Goal: Transaction & Acquisition: Purchase product/service

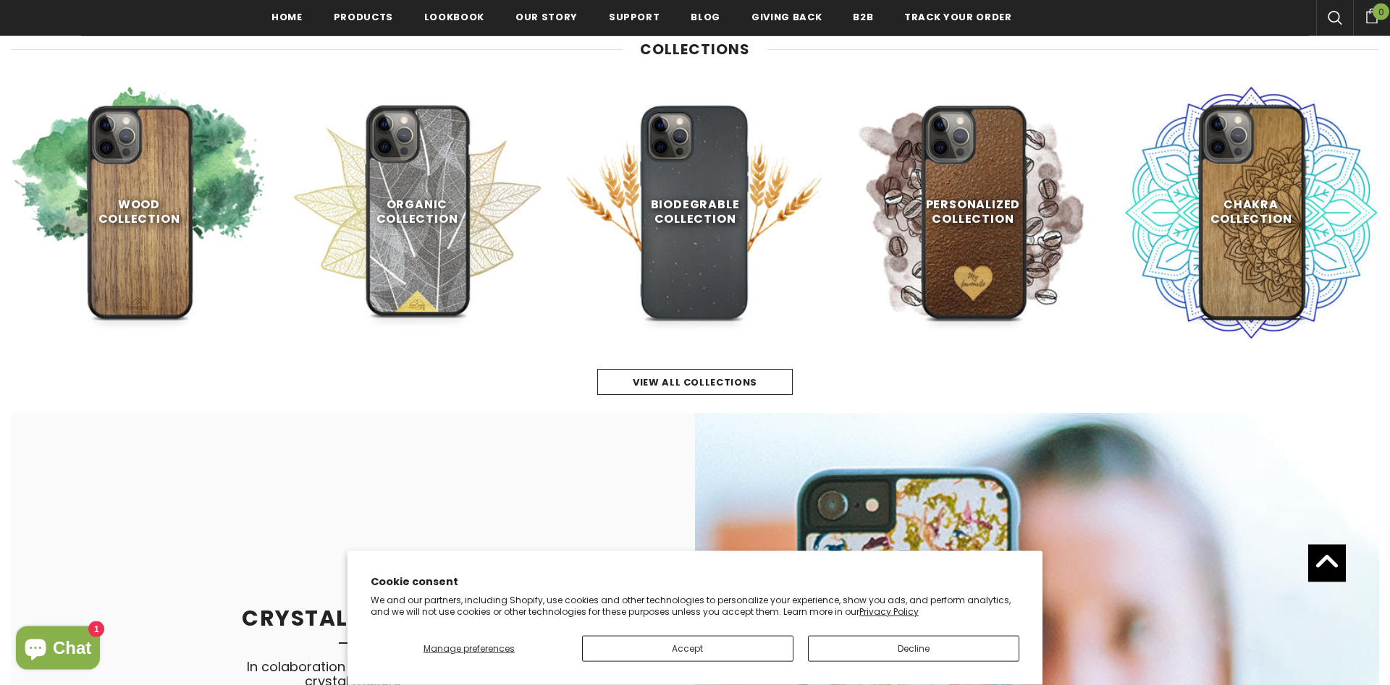
scroll to position [835, 0]
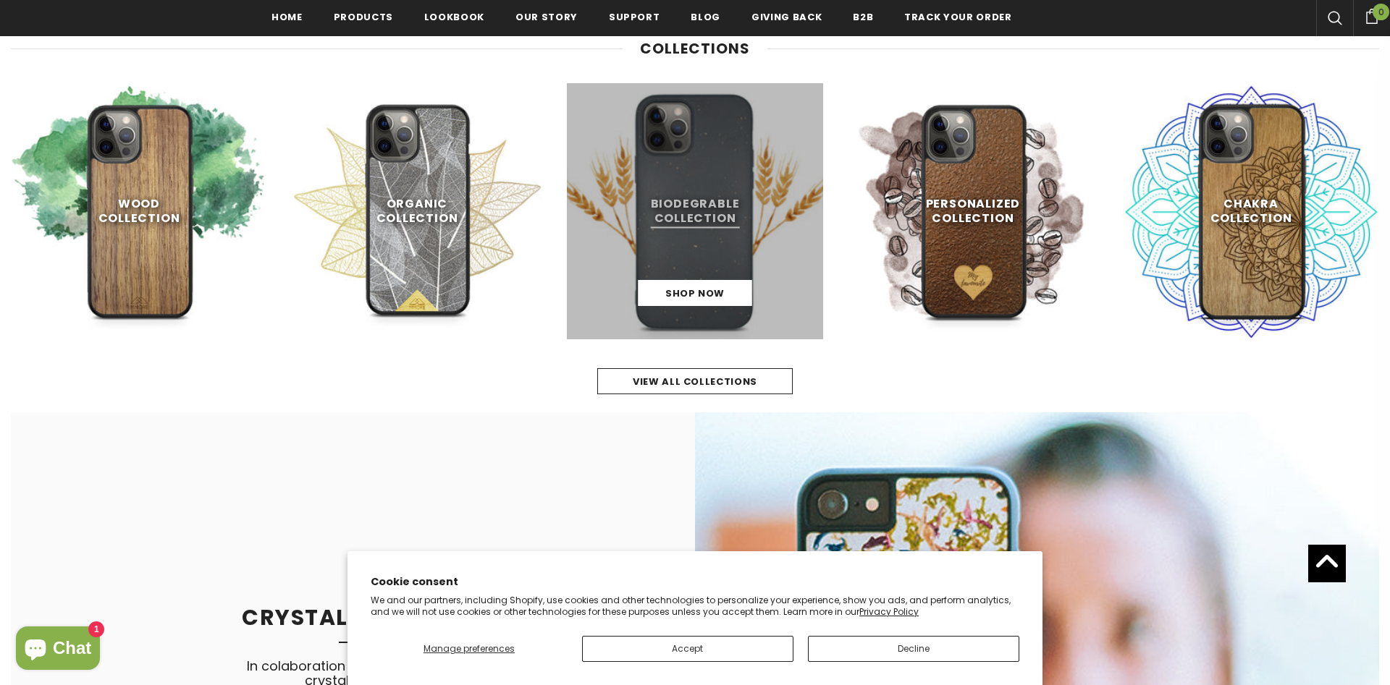
click at [641, 242] on link at bounding box center [695, 211] width 256 height 256
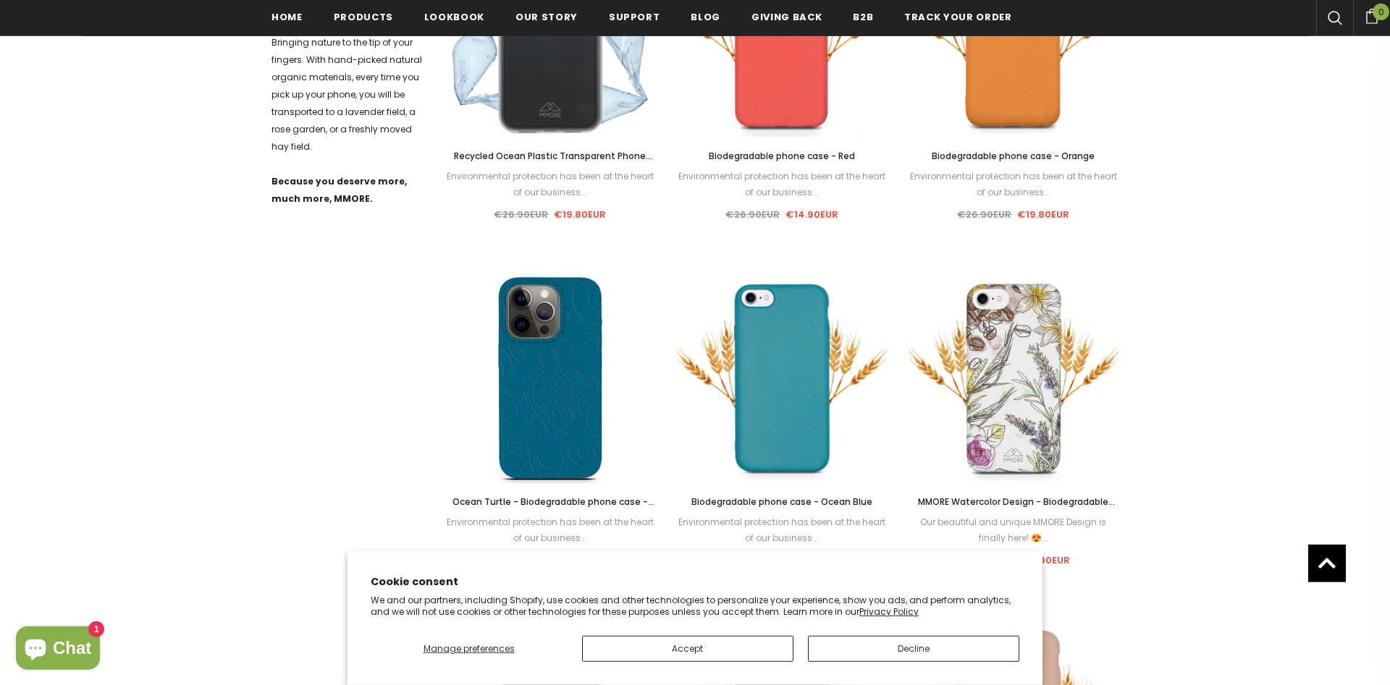
scroll to position [812, 0]
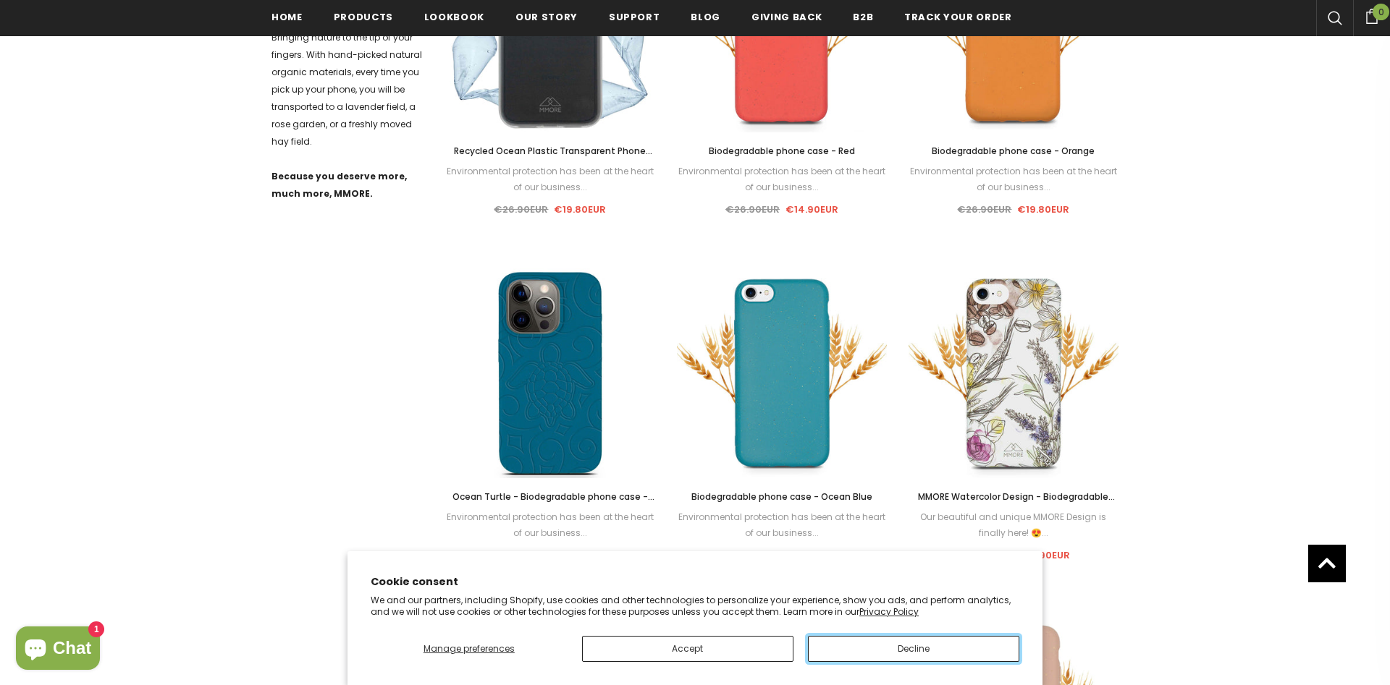
click at [880, 645] on button "Decline" at bounding box center [913, 649] width 211 height 26
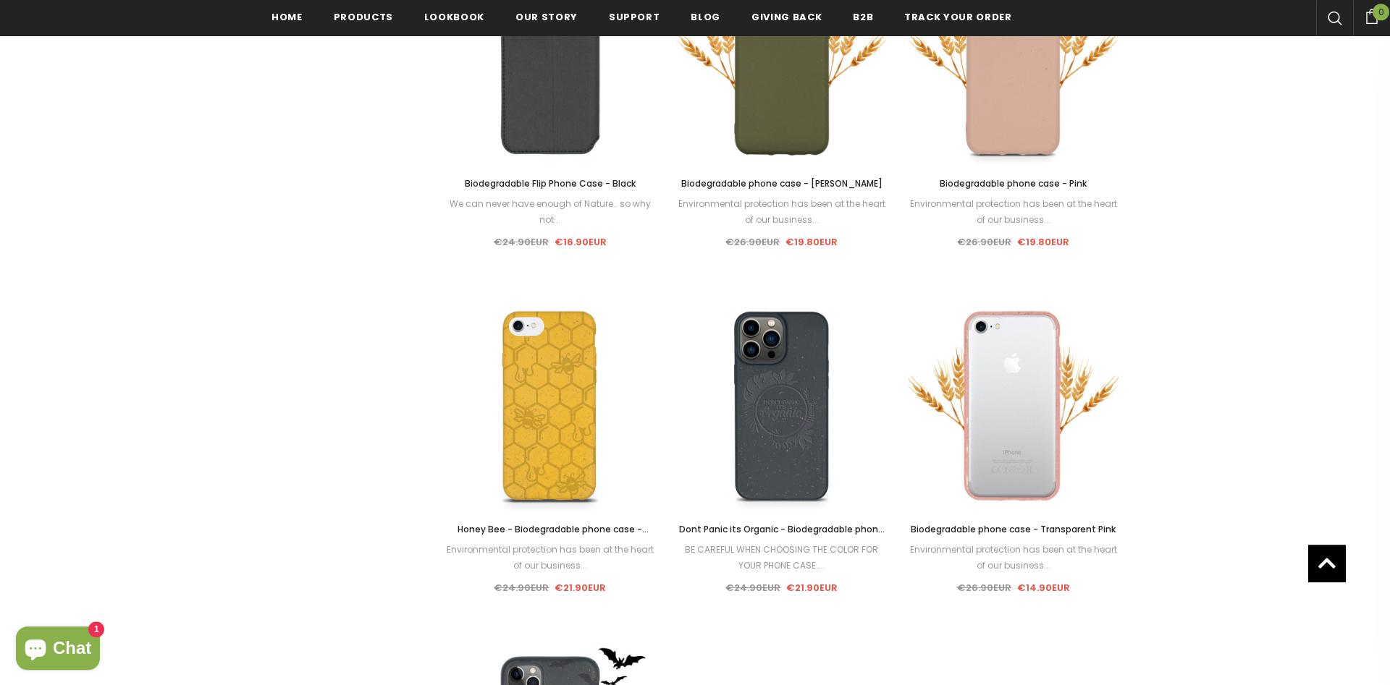
scroll to position [1550, 0]
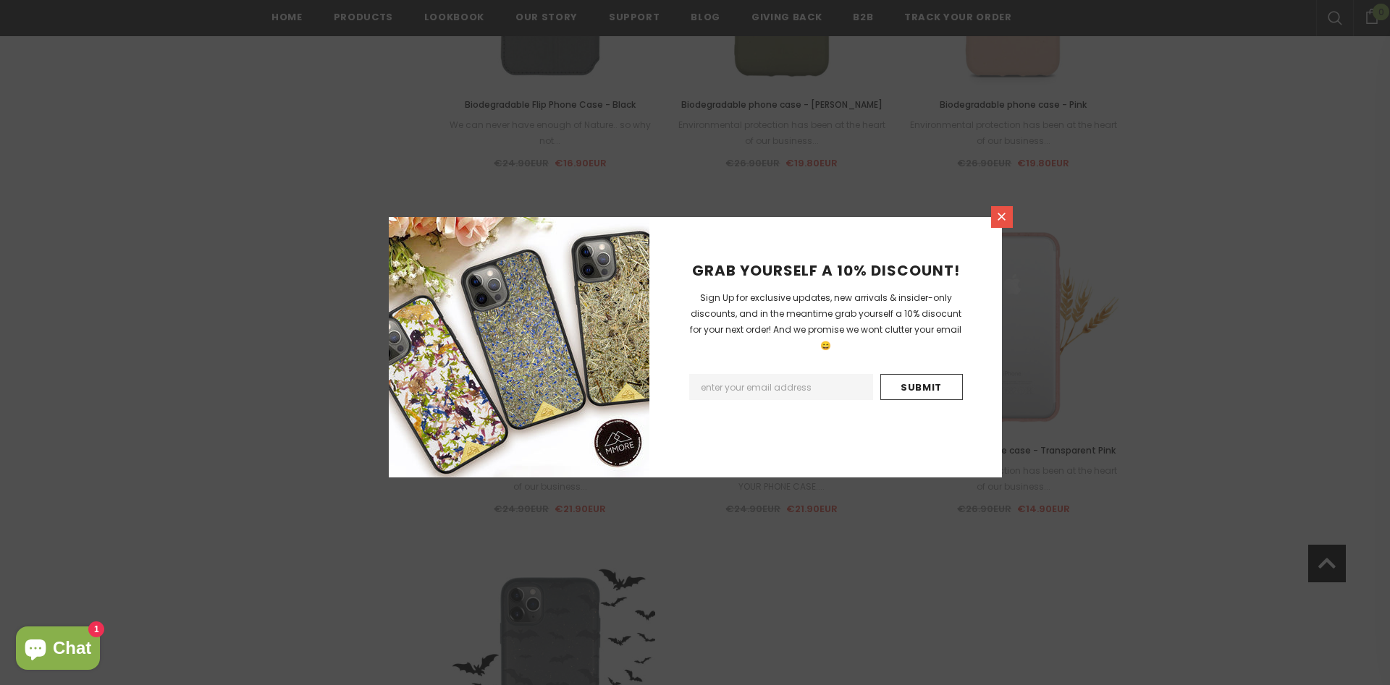
click at [997, 225] on link at bounding box center [1002, 217] width 22 height 22
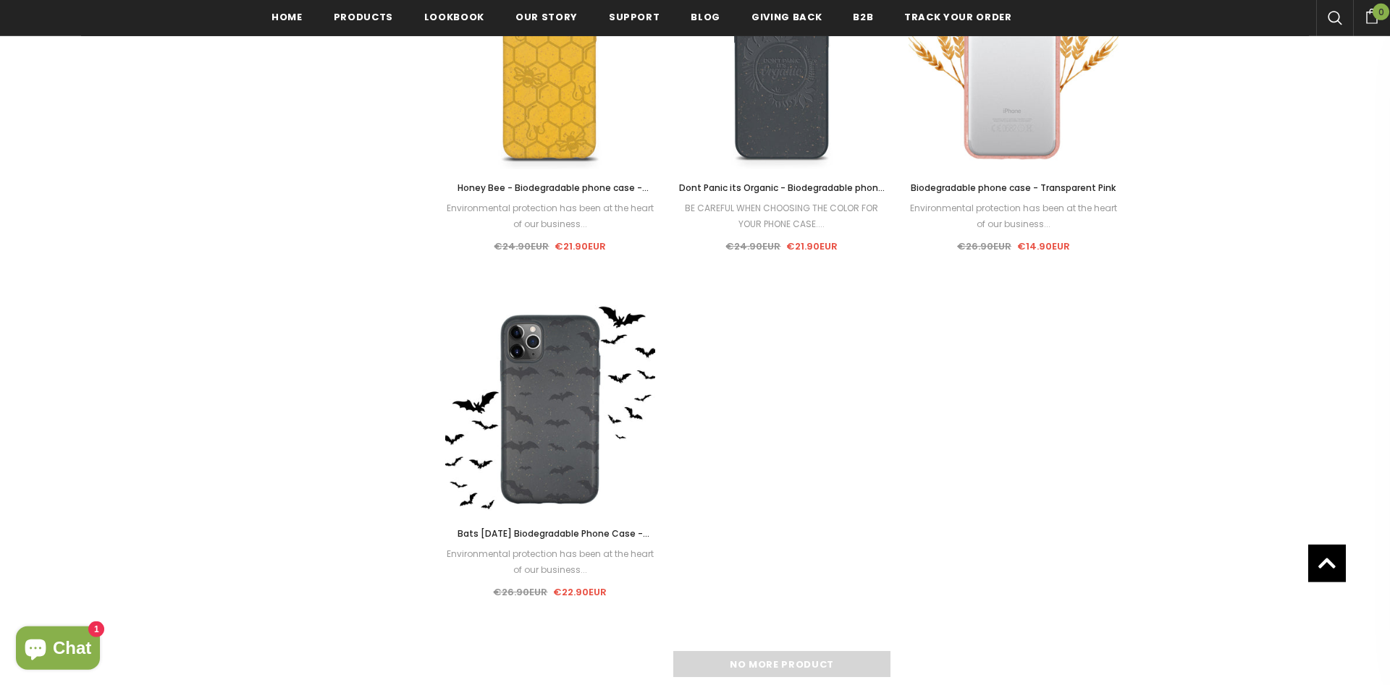
scroll to position [1846, 0]
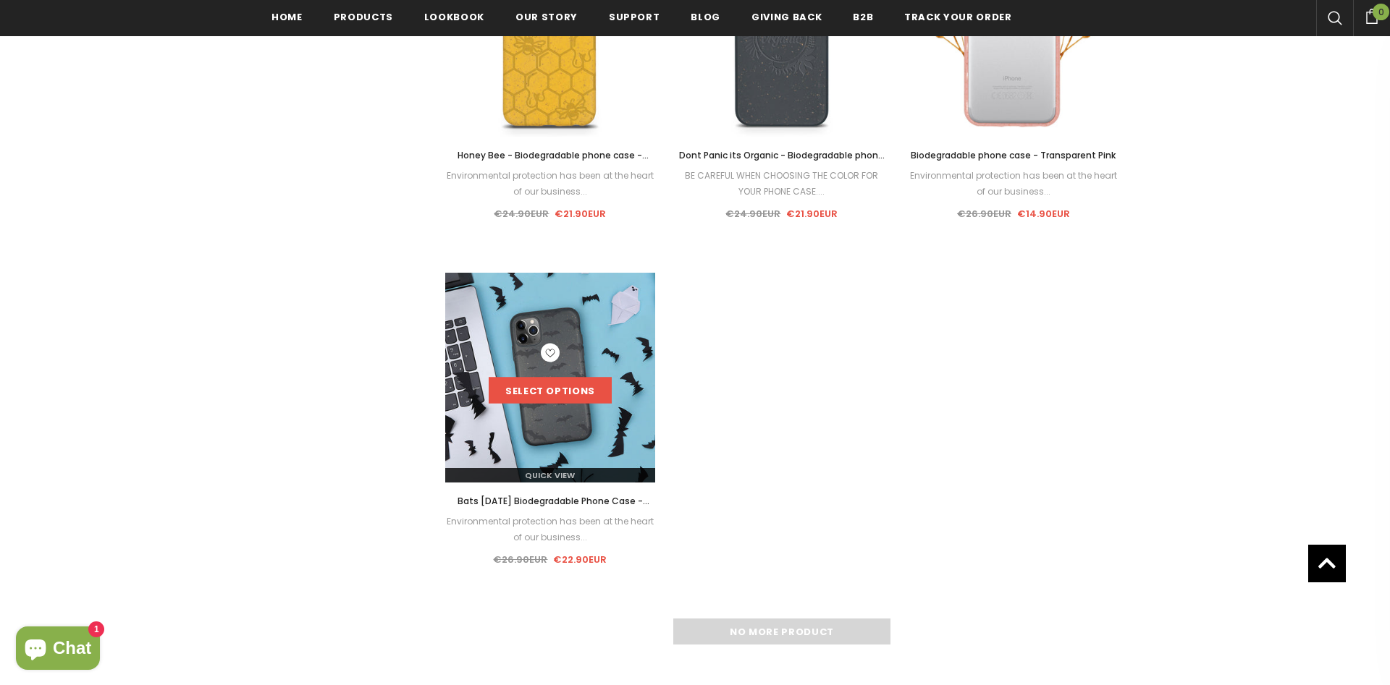
click at [558, 390] on link "Select options" at bounding box center [550, 391] width 123 height 26
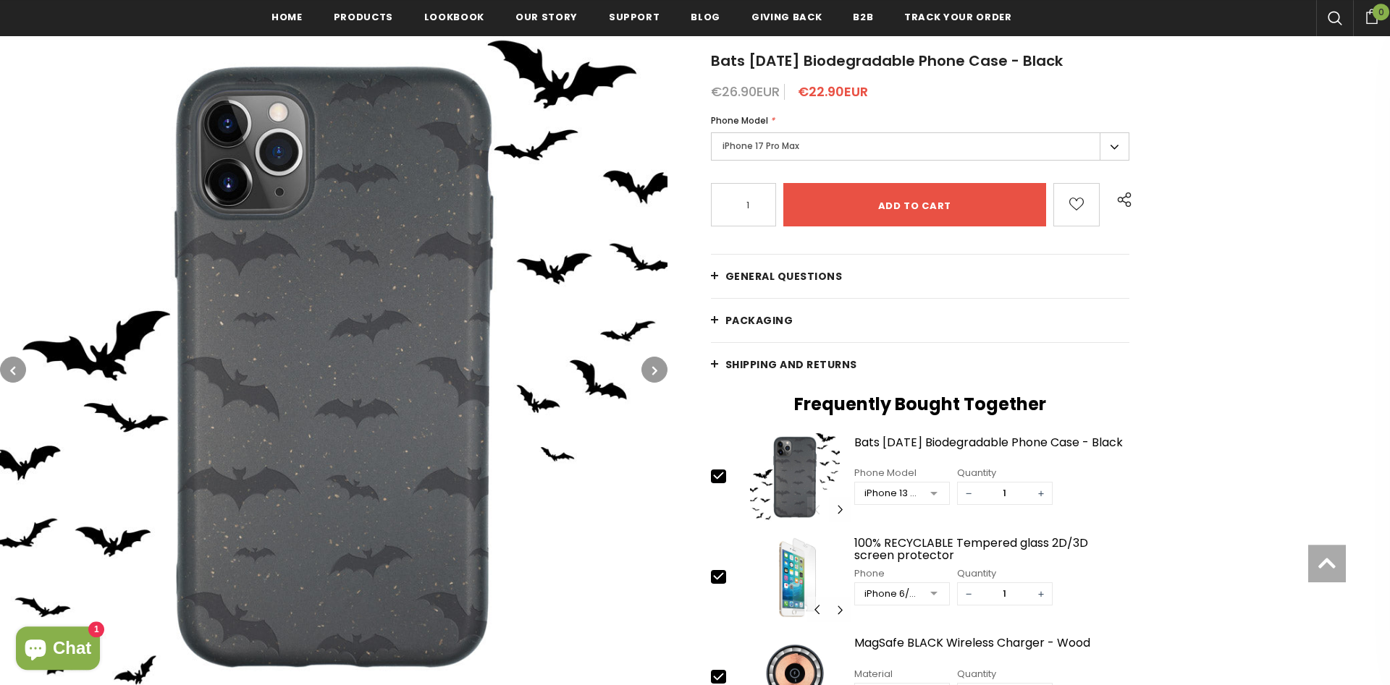
scroll to position [295, 0]
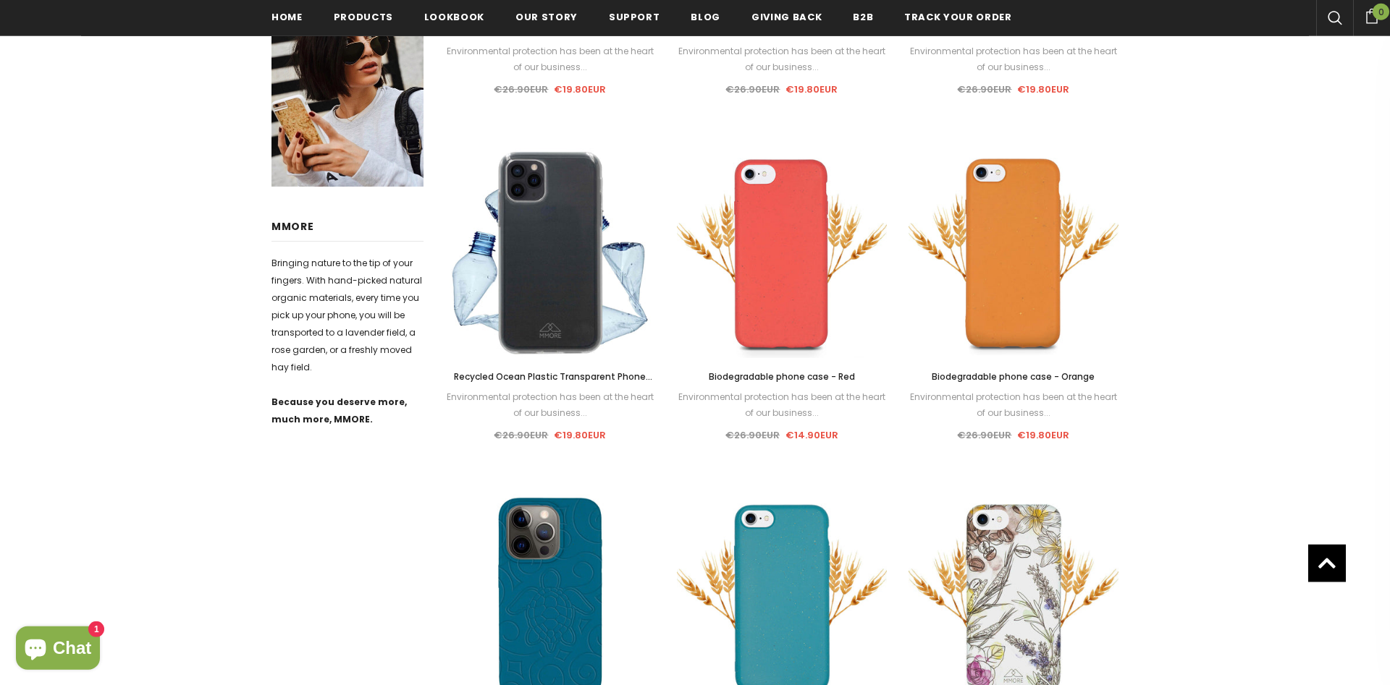
scroll to position [488, 0]
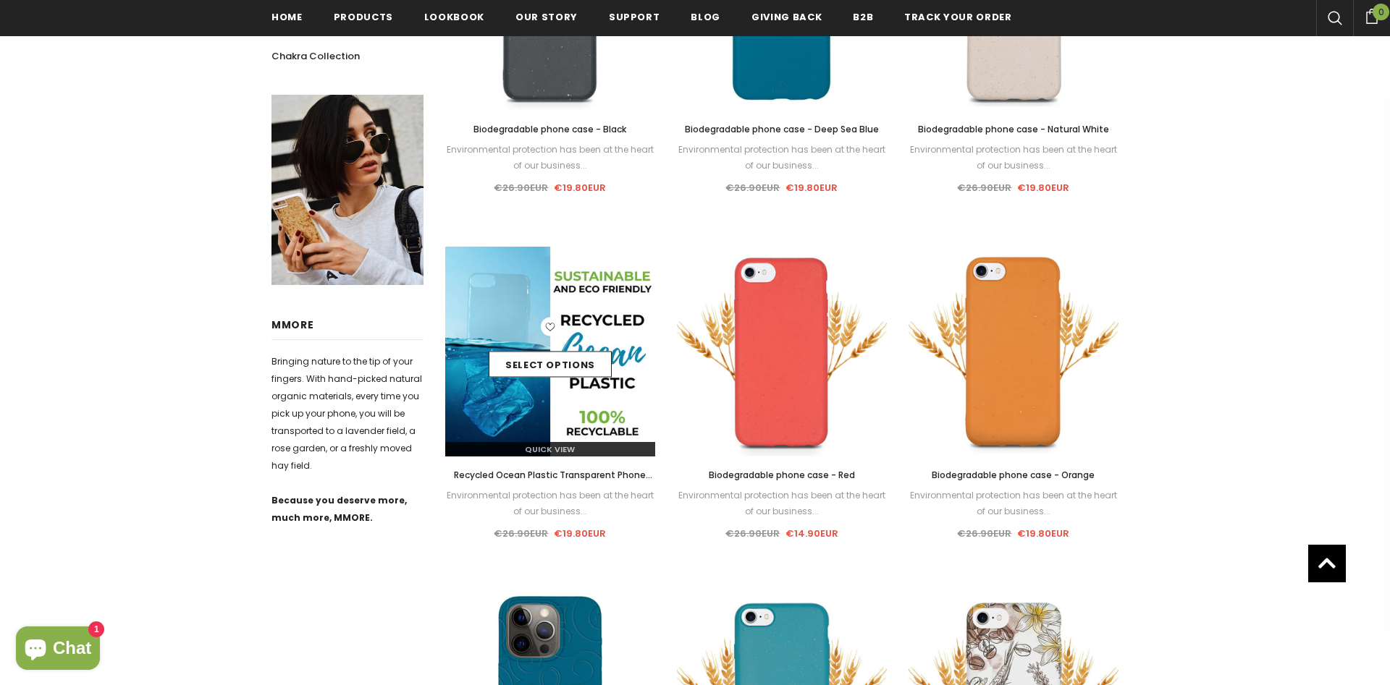
click at [514, 318] on div "Select options" at bounding box center [550, 352] width 210 height 69
click at [546, 366] on link "Select options" at bounding box center [550, 365] width 123 height 26
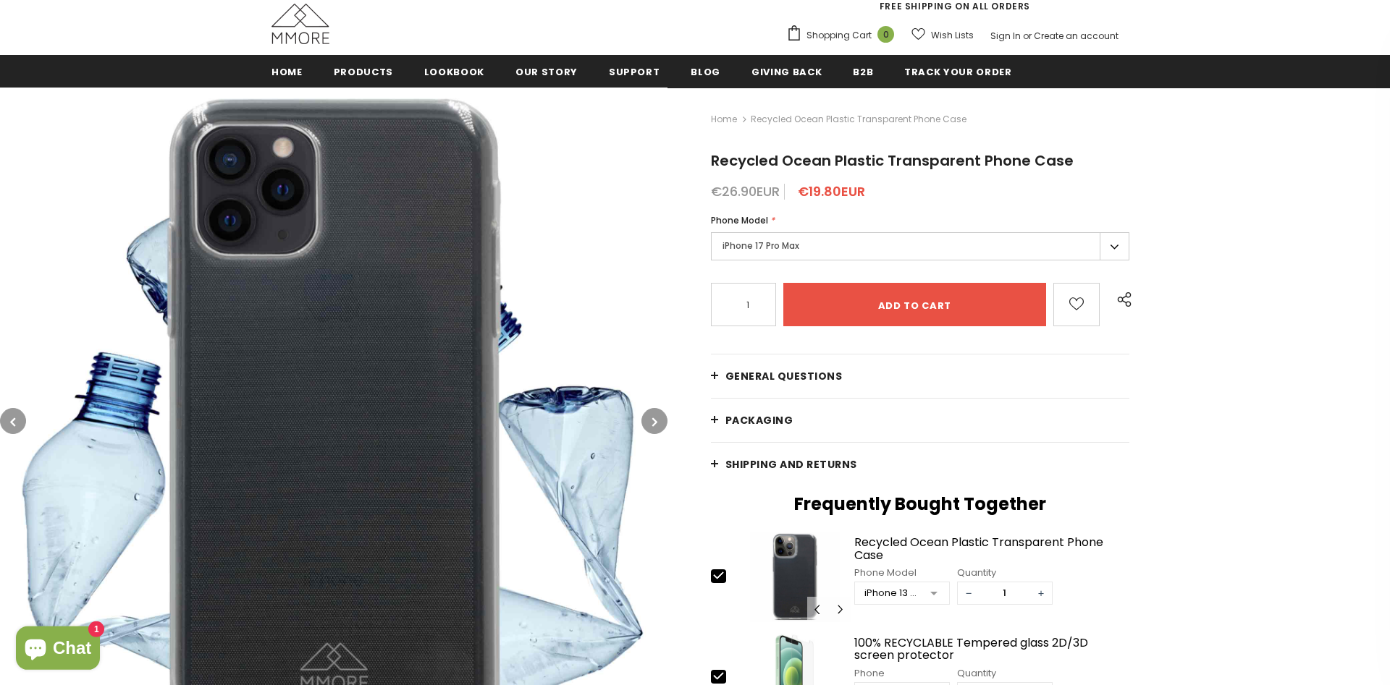
scroll to position [148, 0]
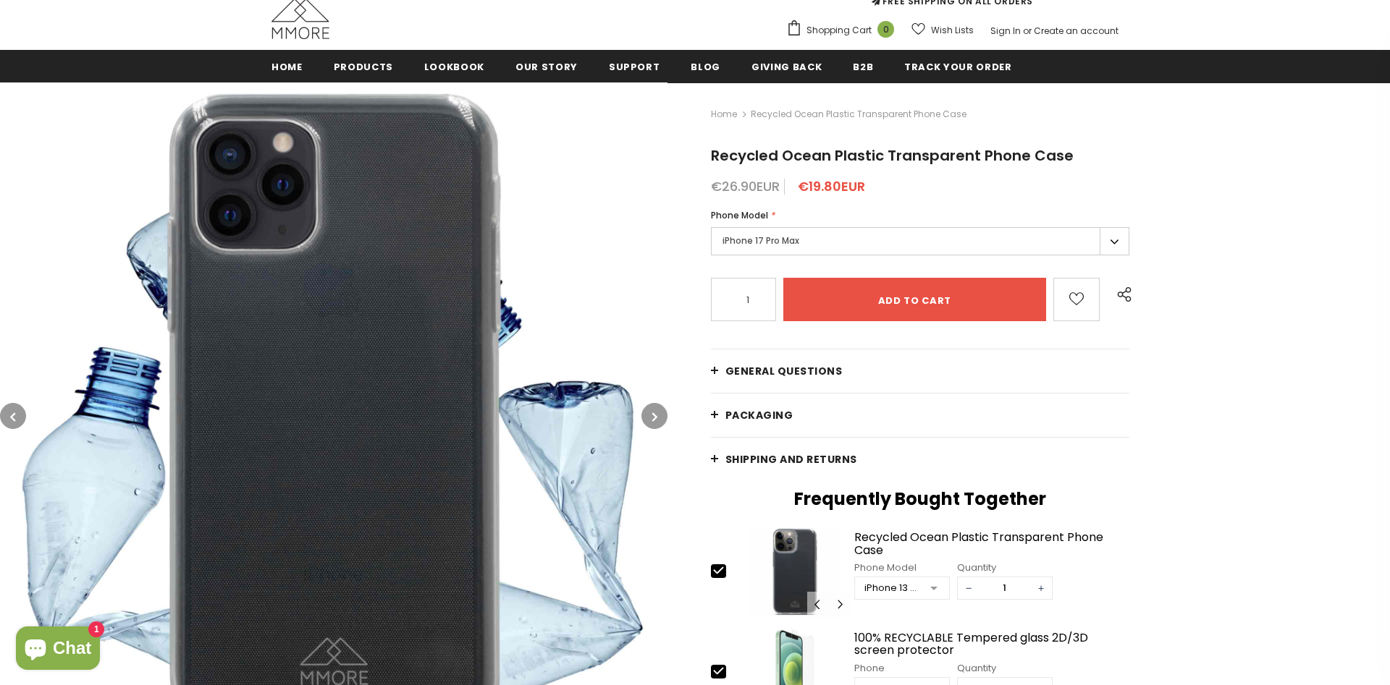
click at [644, 414] on button "button" at bounding box center [654, 416] width 26 height 26
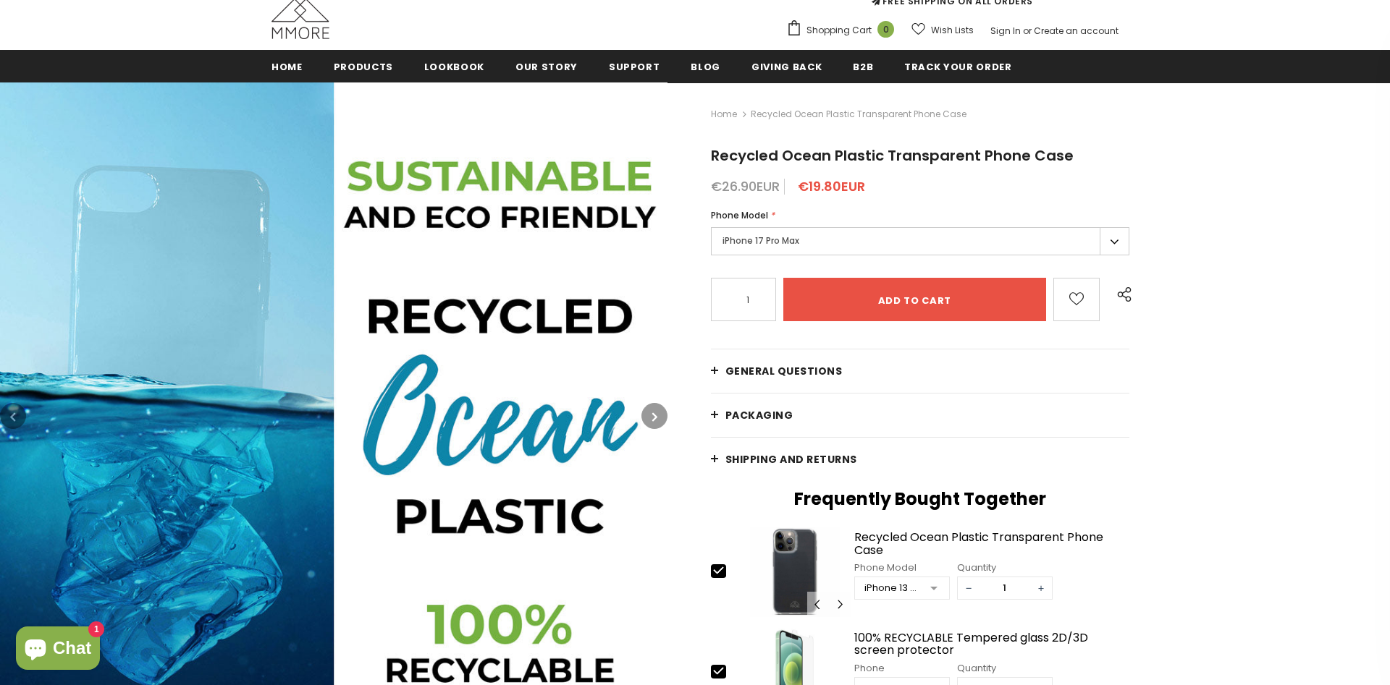
click at [644, 414] on button "button" at bounding box center [654, 416] width 26 height 26
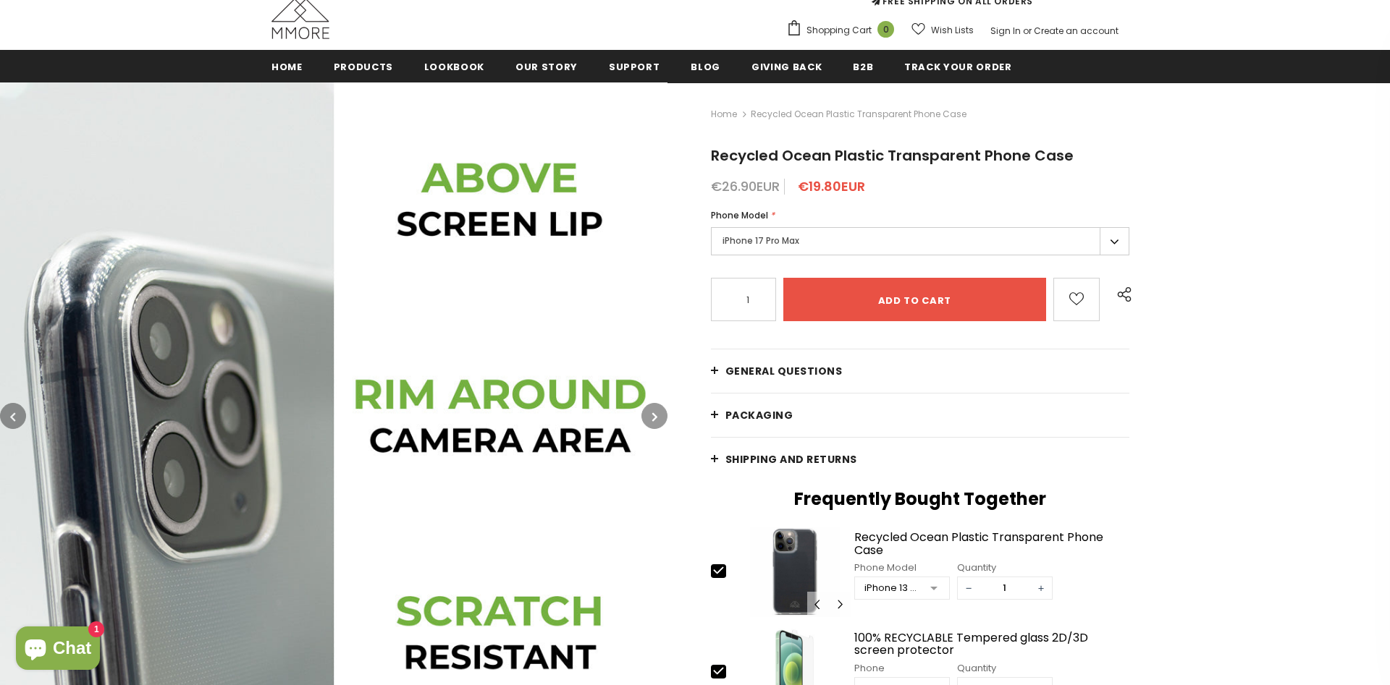
click at [644, 414] on button "button" at bounding box center [654, 416] width 26 height 26
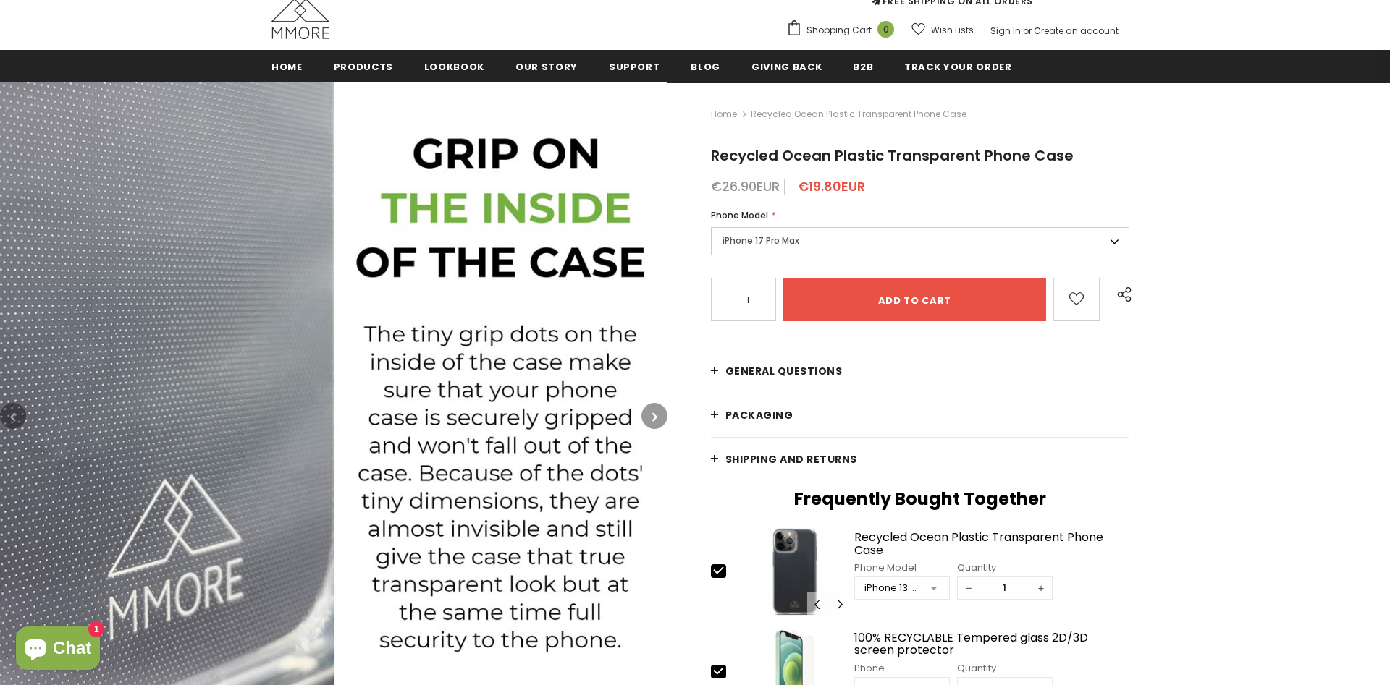
click at [644, 414] on button "button" at bounding box center [654, 416] width 26 height 26
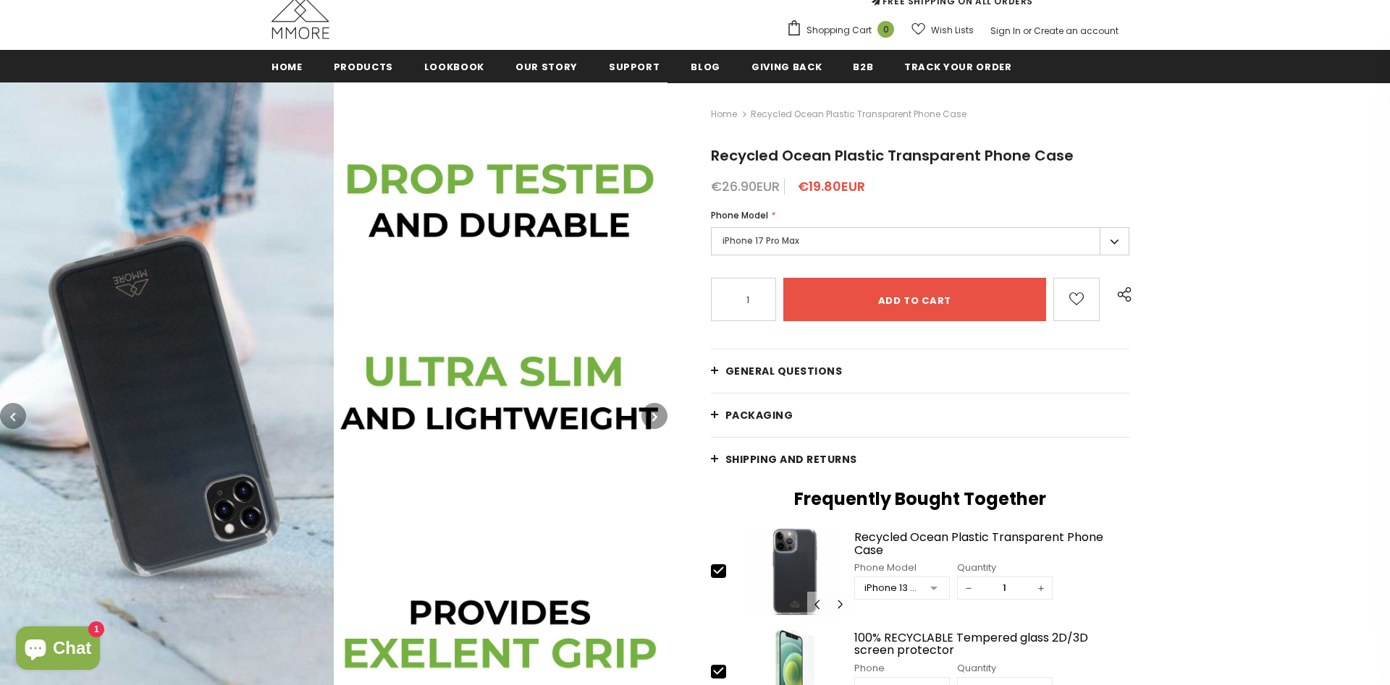
click at [644, 414] on button "button" at bounding box center [654, 416] width 26 height 26
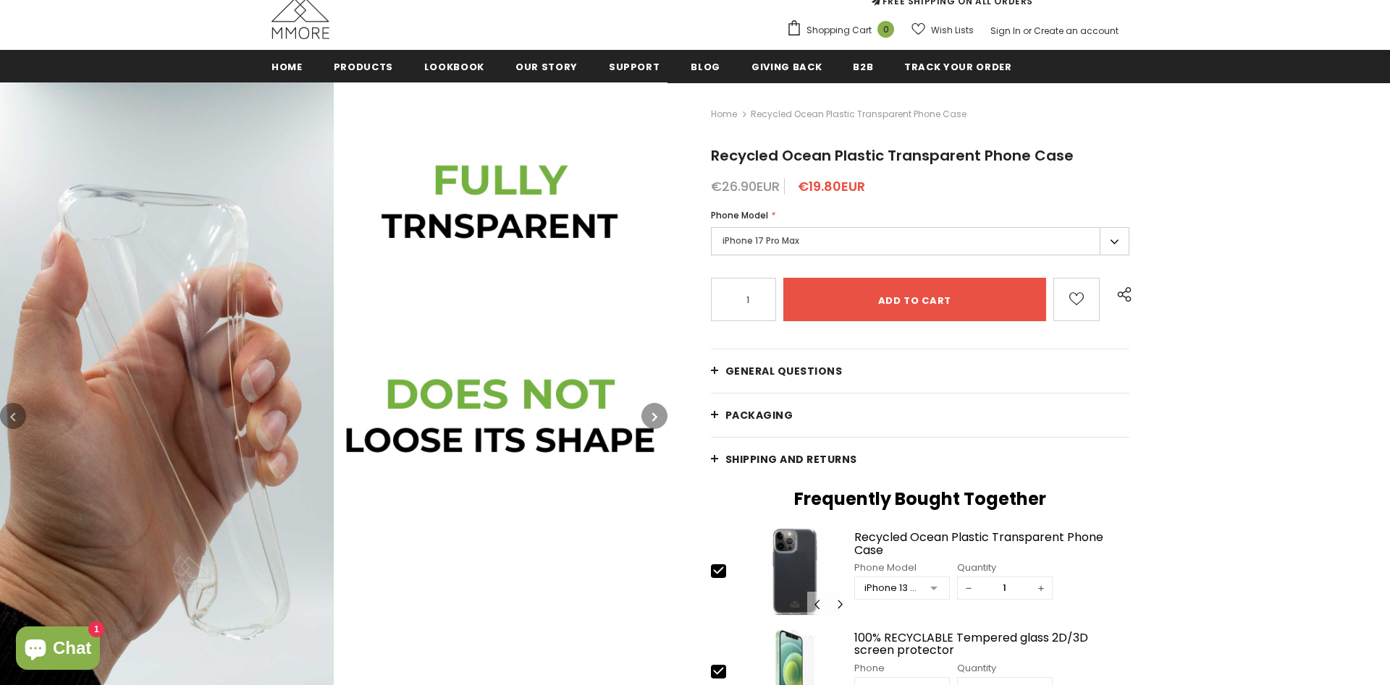
click at [644, 414] on button "button" at bounding box center [654, 416] width 26 height 26
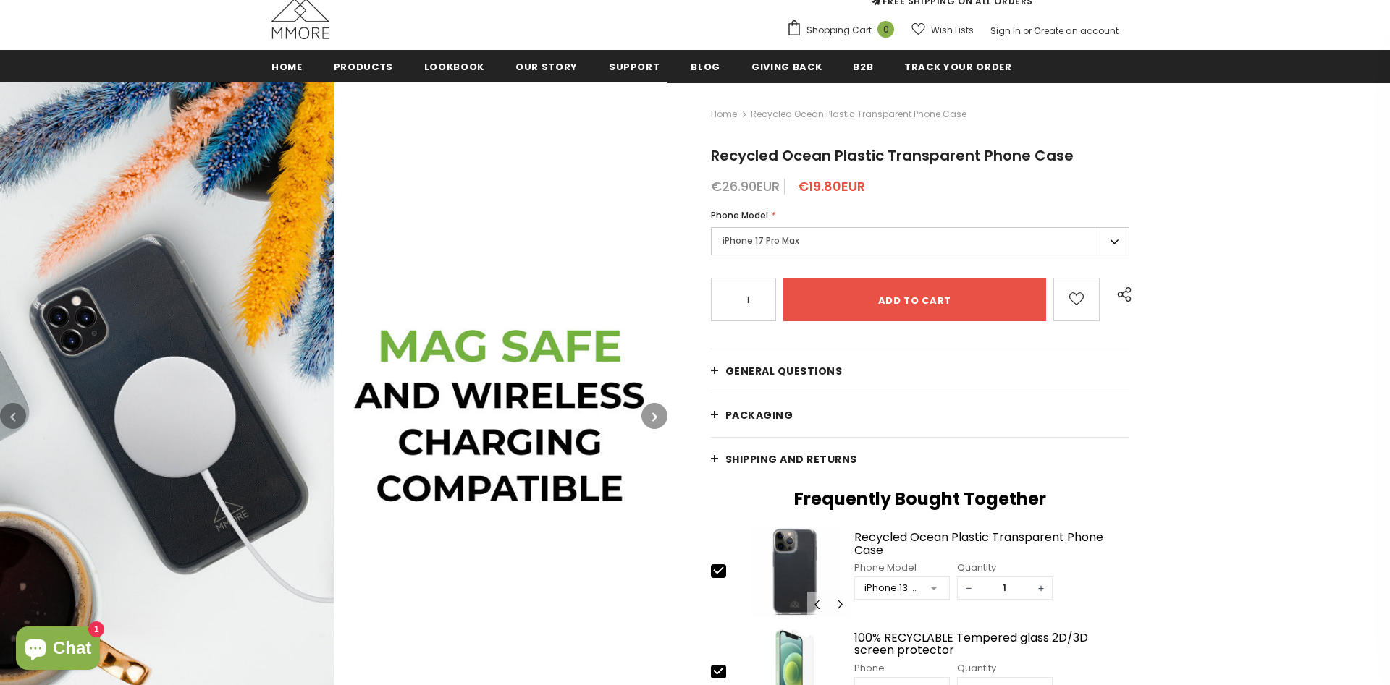
click at [847, 235] on label "iPhone 17 Pro Max" at bounding box center [920, 241] width 418 height 28
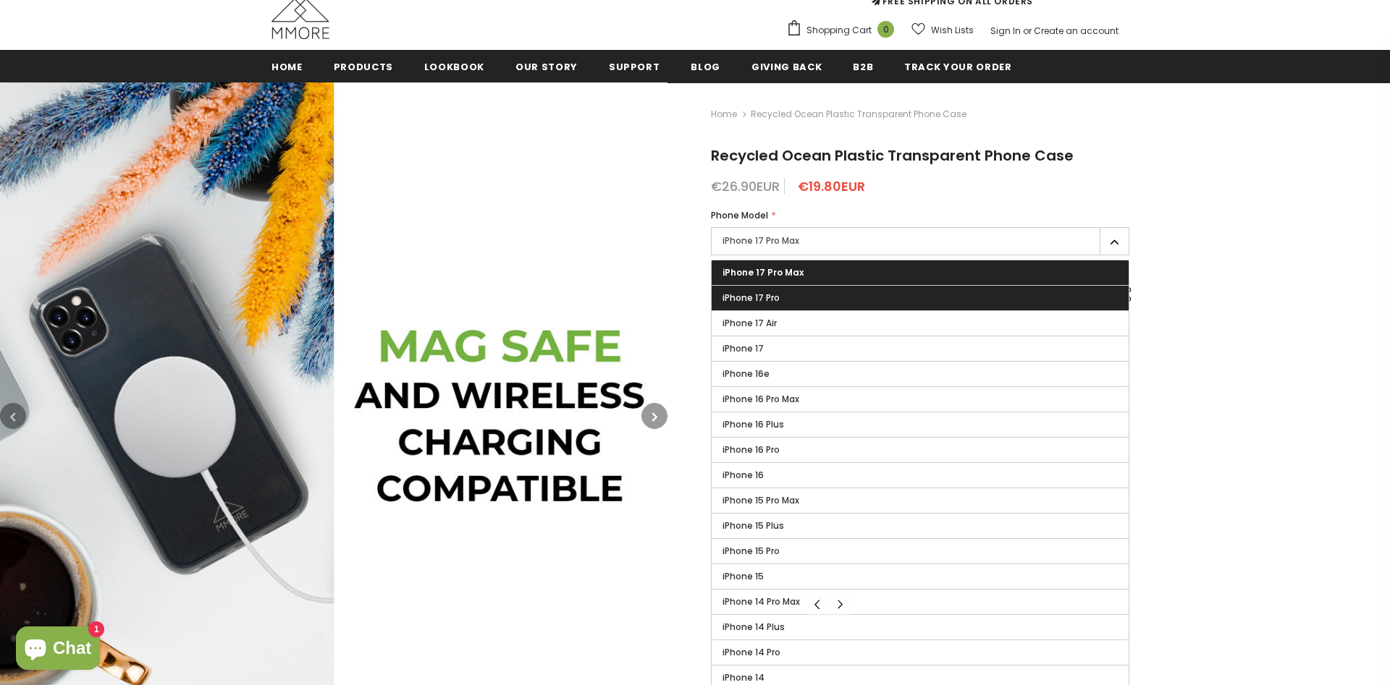
click at [799, 307] on label "iPhone 17 Pro" at bounding box center [919, 298] width 417 height 25
click at [0, 0] on input "iPhone 17 Pro" at bounding box center [0, 0] width 0 height 0
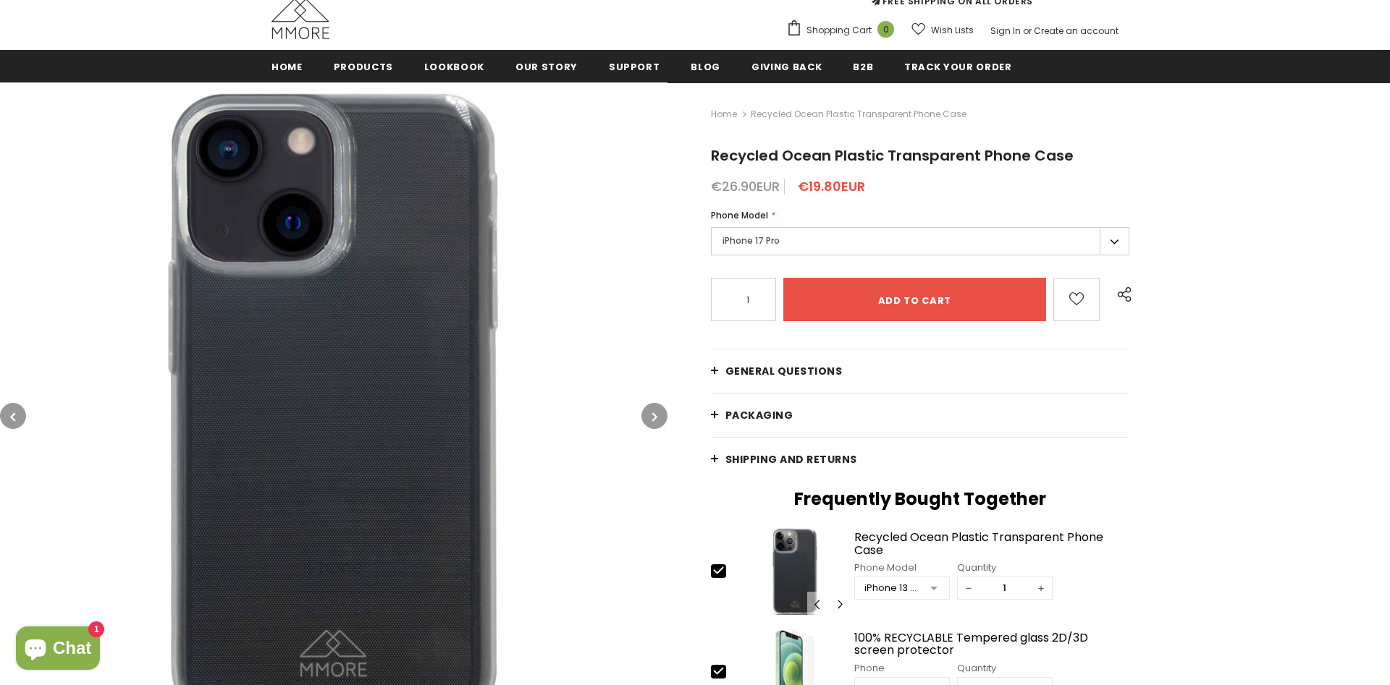
click at [656, 410] on icon "button" at bounding box center [654, 417] width 5 height 14
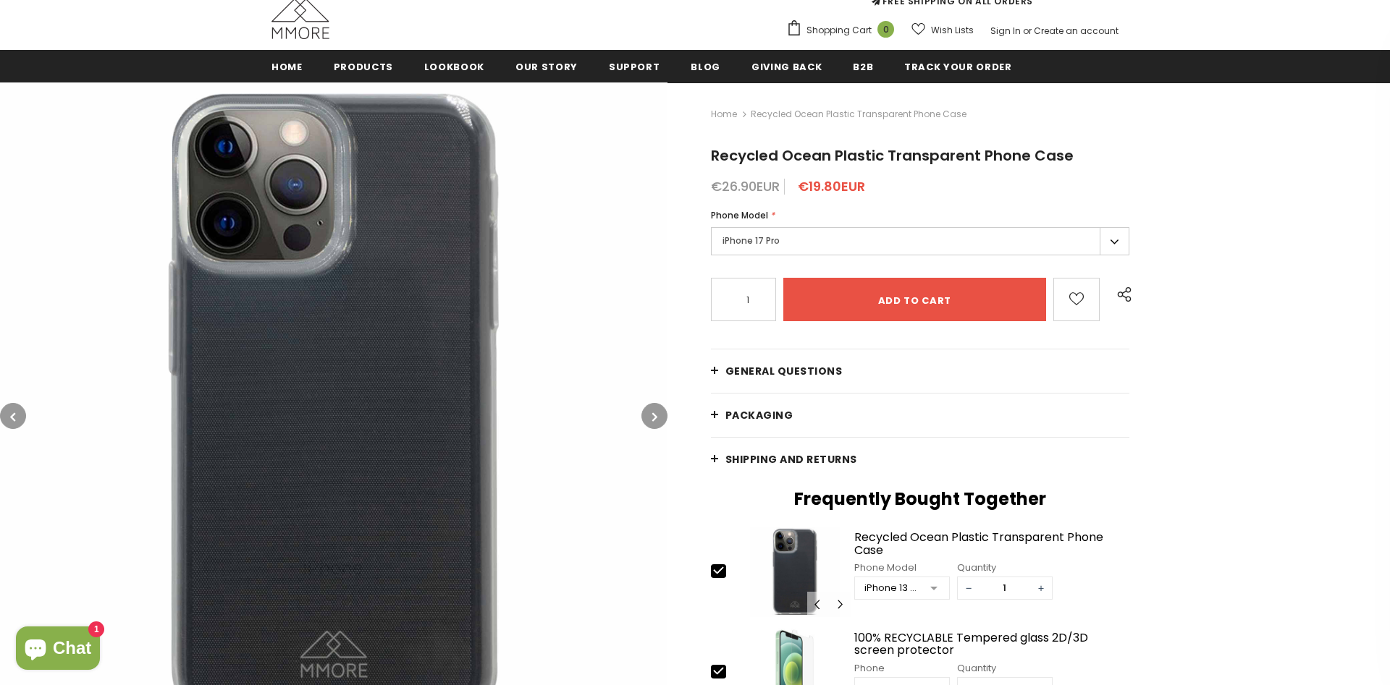
click at [656, 410] on icon "button" at bounding box center [654, 417] width 5 height 14
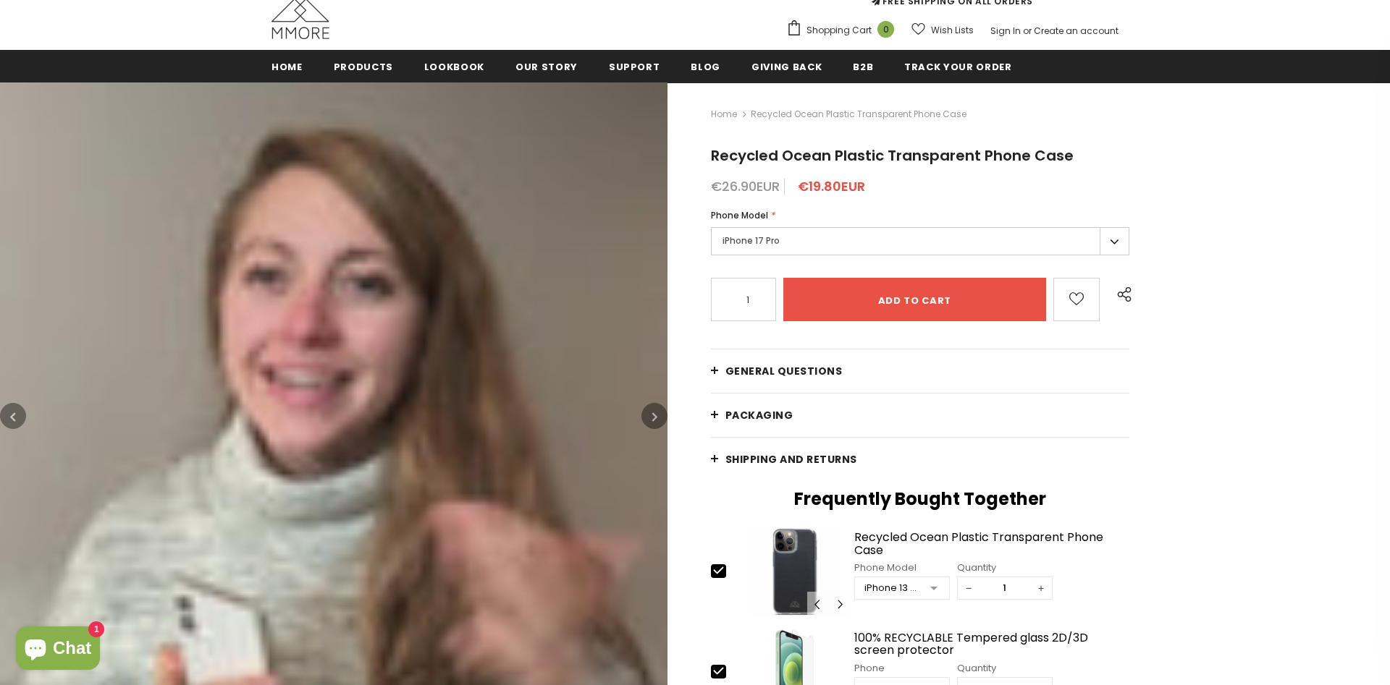
click at [656, 410] on icon "button" at bounding box center [654, 417] width 5 height 14
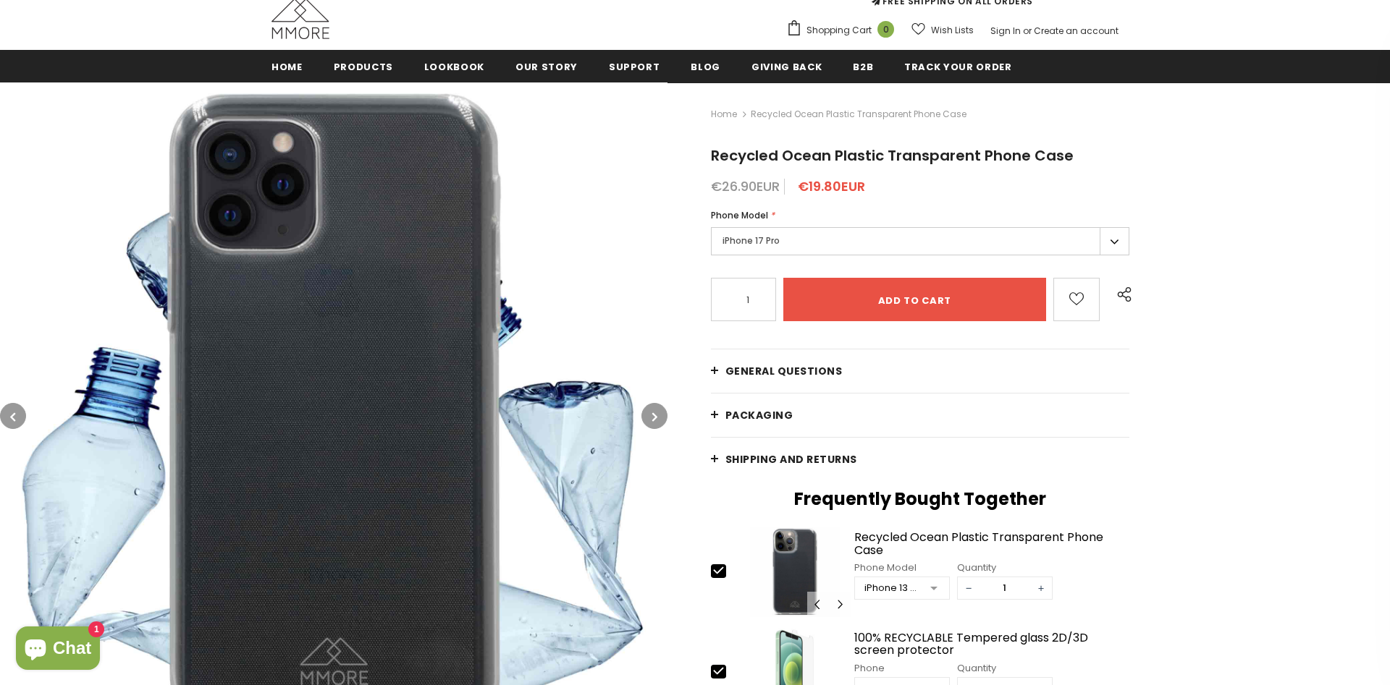
click at [656, 410] on icon "button" at bounding box center [654, 417] width 5 height 14
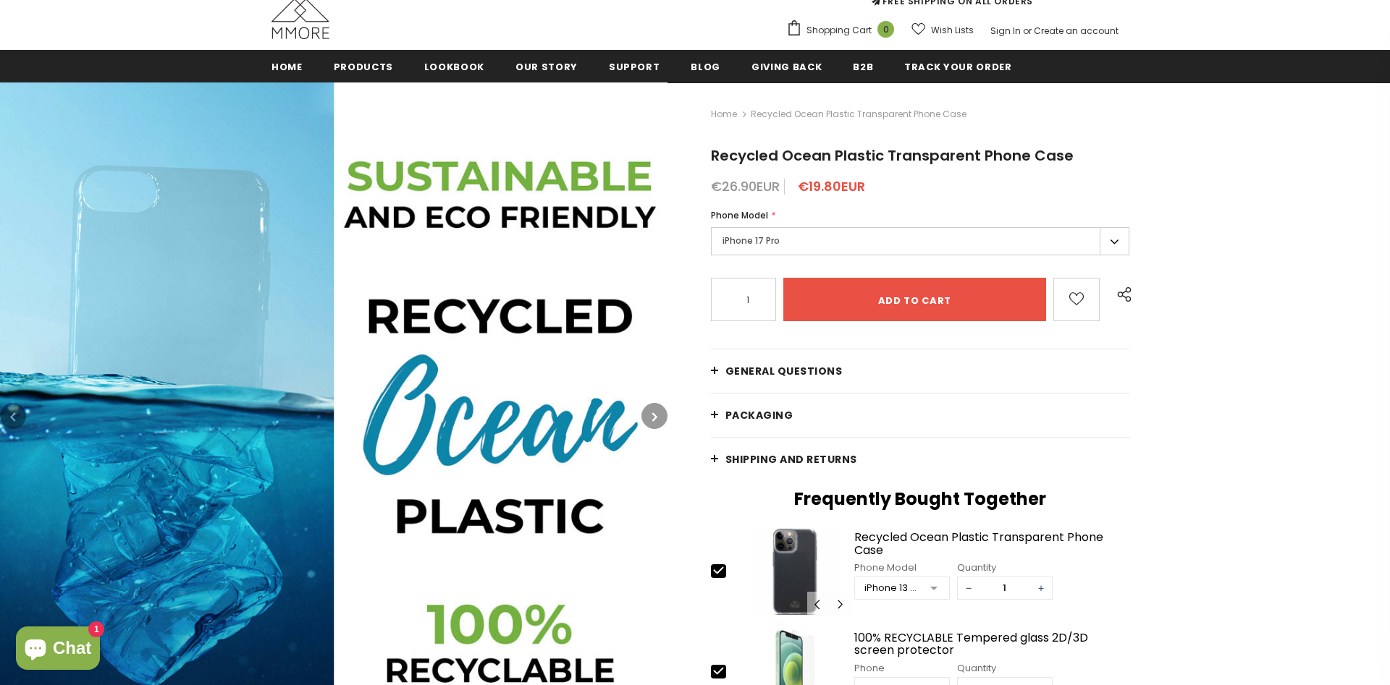
click at [656, 410] on icon "button" at bounding box center [654, 417] width 5 height 14
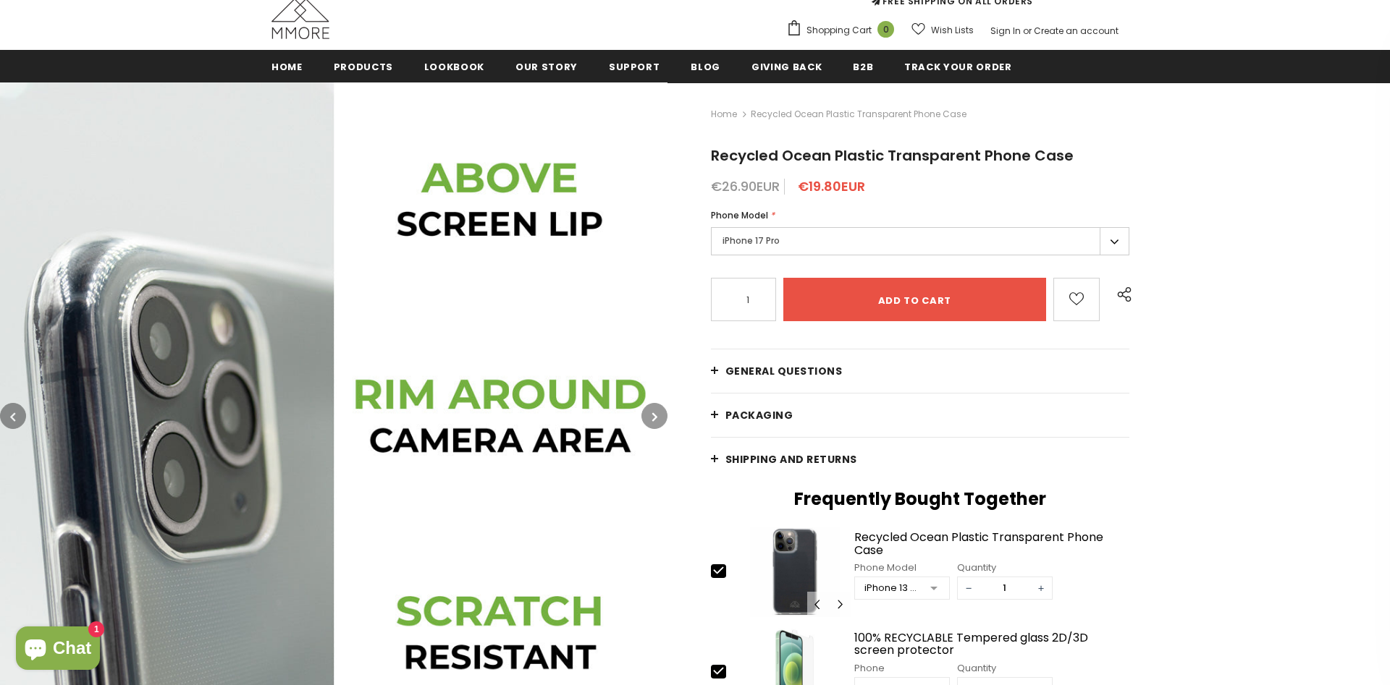
click at [656, 410] on icon "button" at bounding box center [654, 417] width 5 height 14
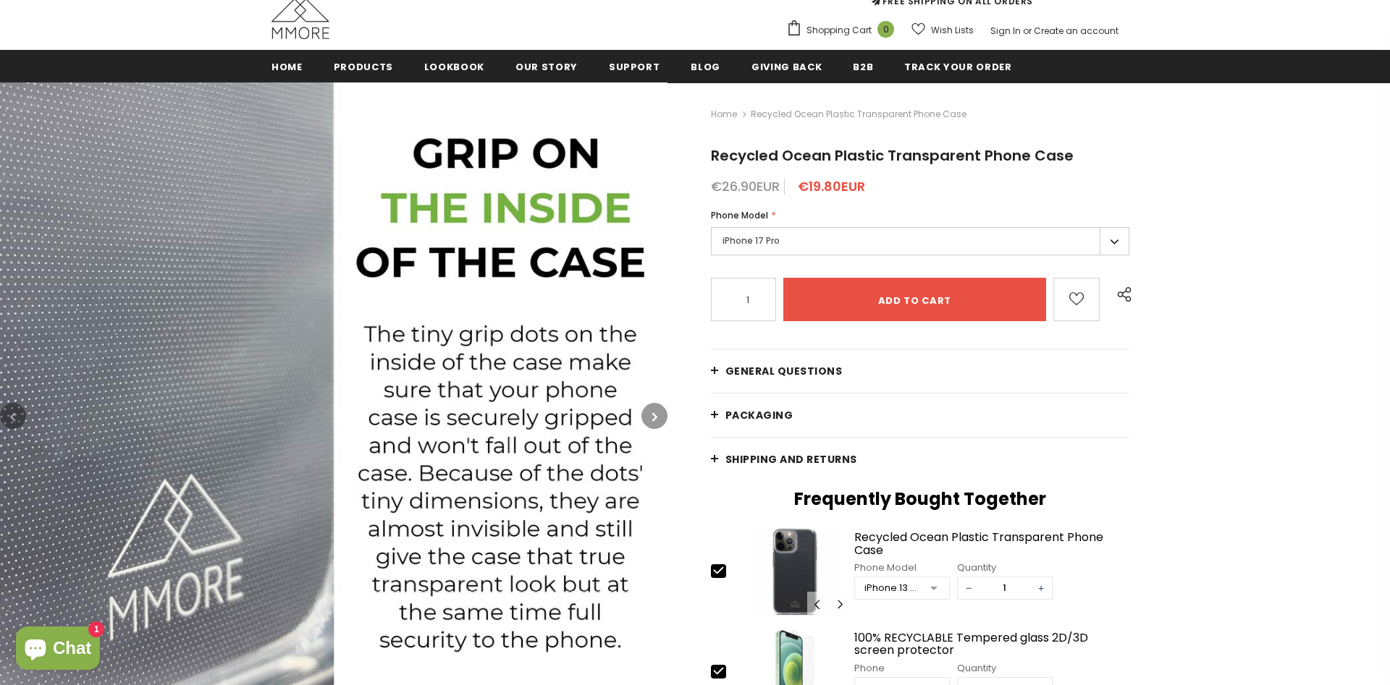
click at [656, 410] on icon "button" at bounding box center [654, 417] width 5 height 14
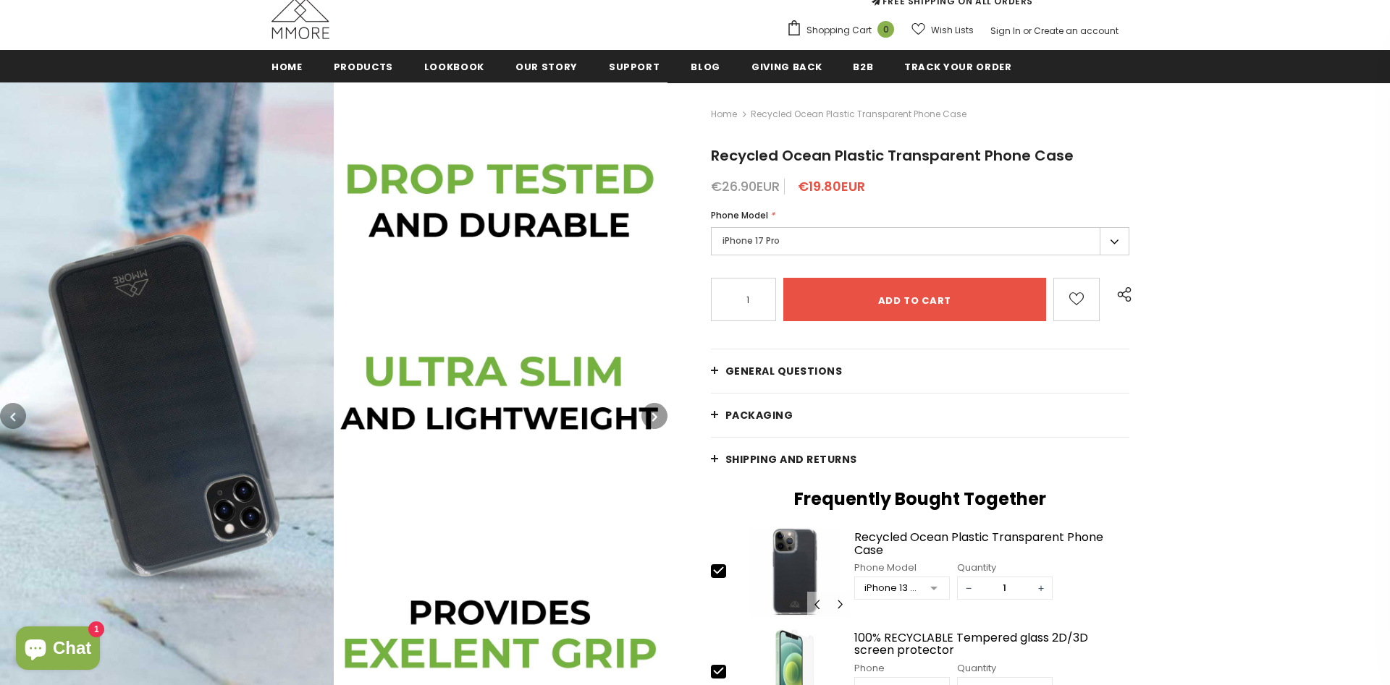
click at [656, 410] on icon "button" at bounding box center [654, 417] width 5 height 14
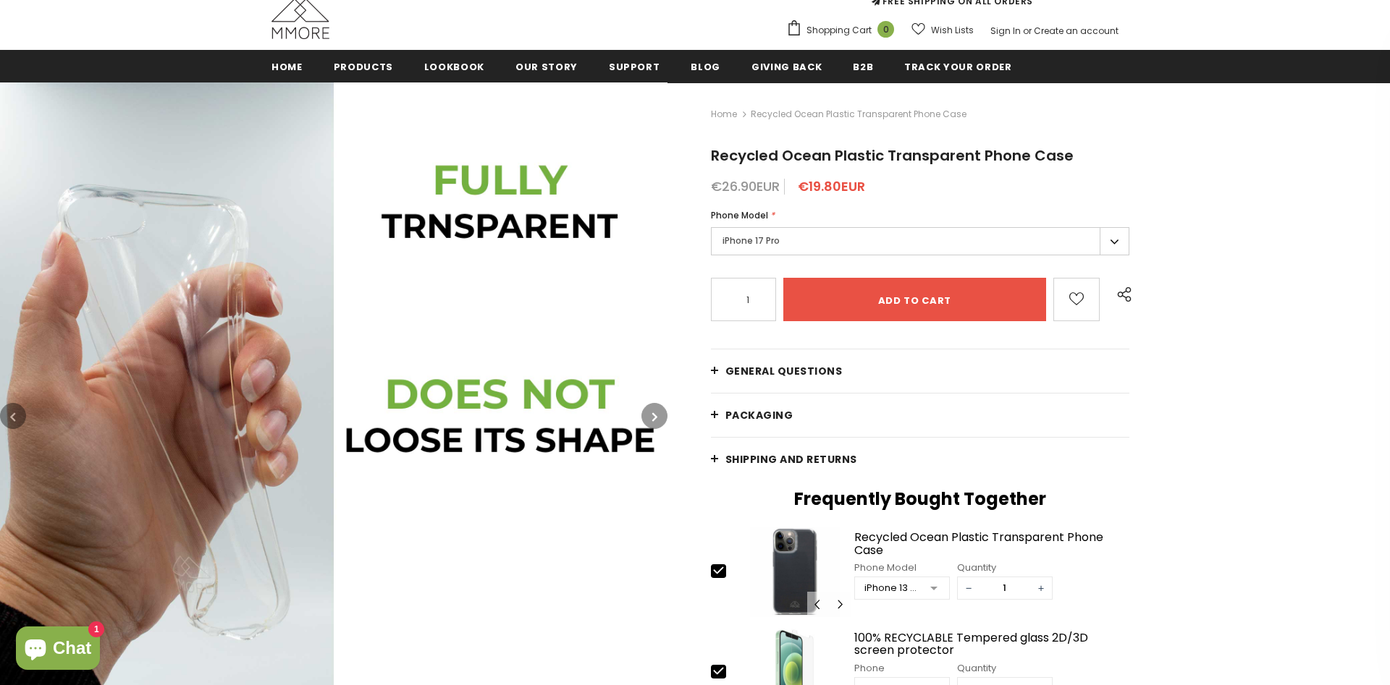
click at [656, 410] on icon "button" at bounding box center [654, 417] width 5 height 14
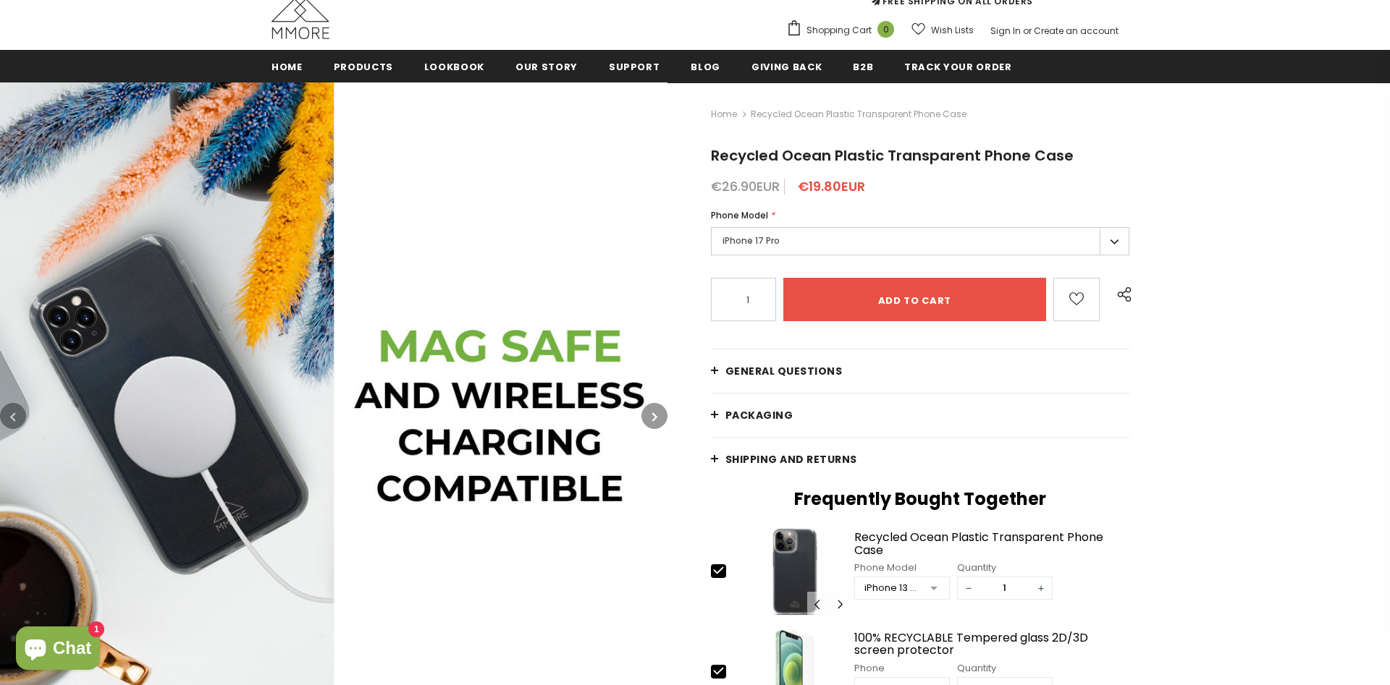
click at [656, 410] on icon "button" at bounding box center [654, 417] width 5 height 14
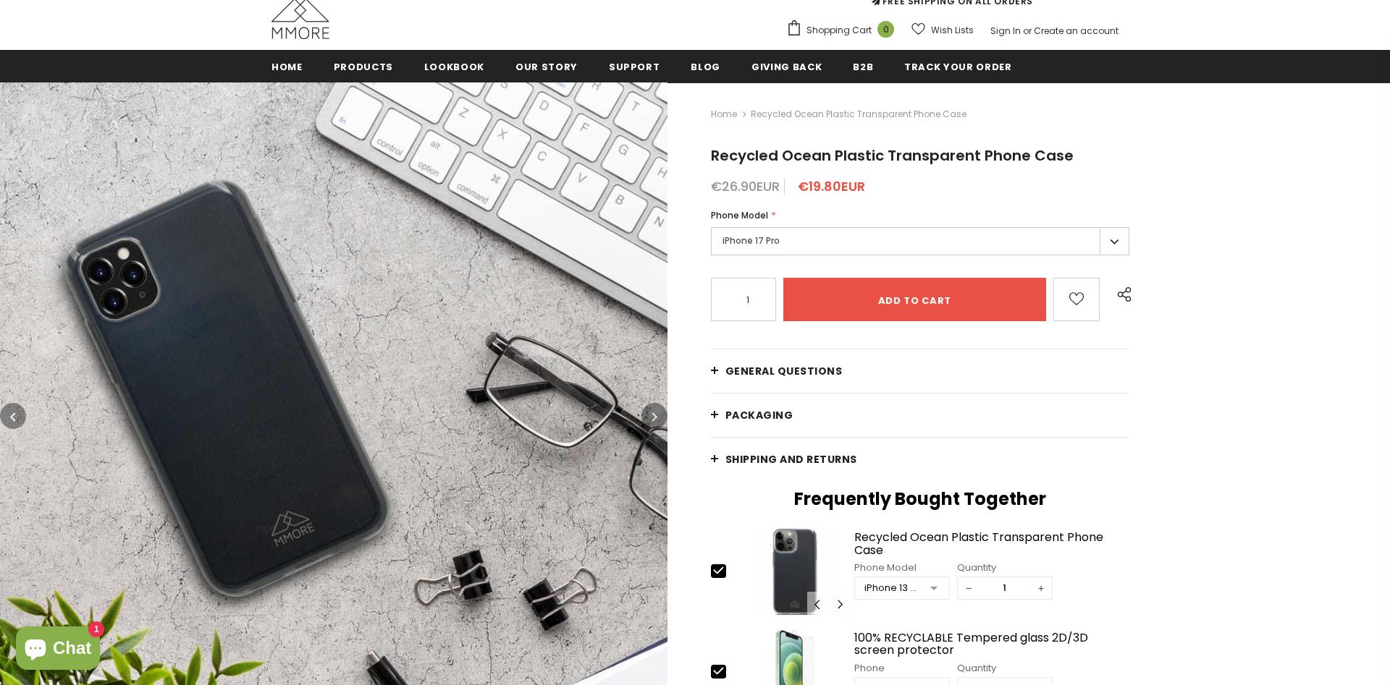
click at [656, 410] on icon "button" at bounding box center [654, 417] width 5 height 14
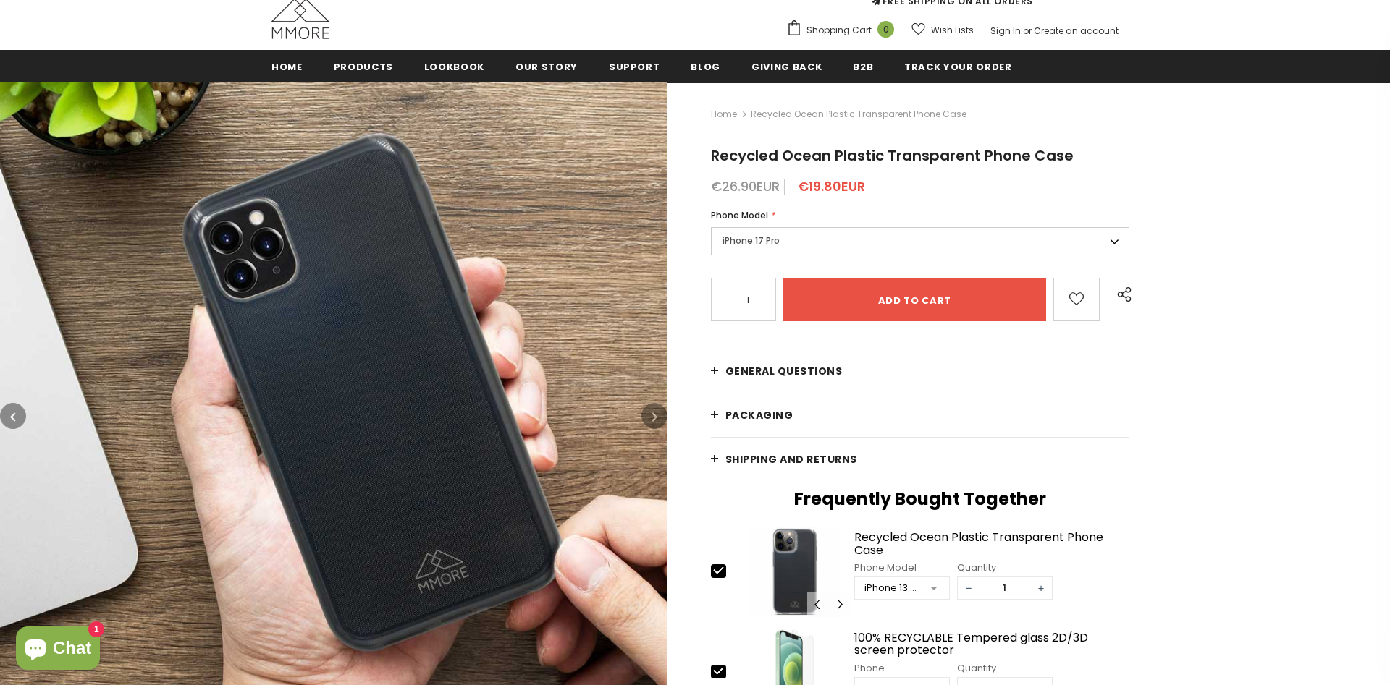
click at [656, 410] on icon "button" at bounding box center [654, 417] width 5 height 14
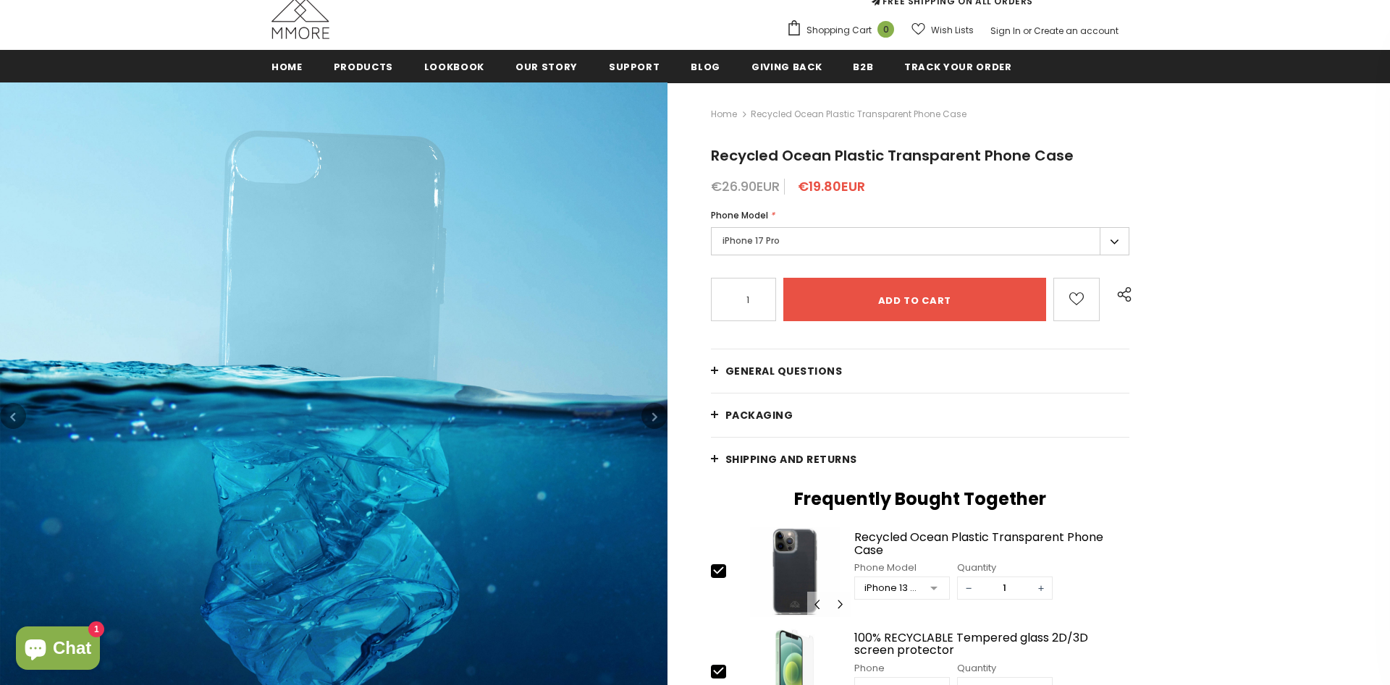
click at [656, 410] on icon "button" at bounding box center [654, 417] width 5 height 14
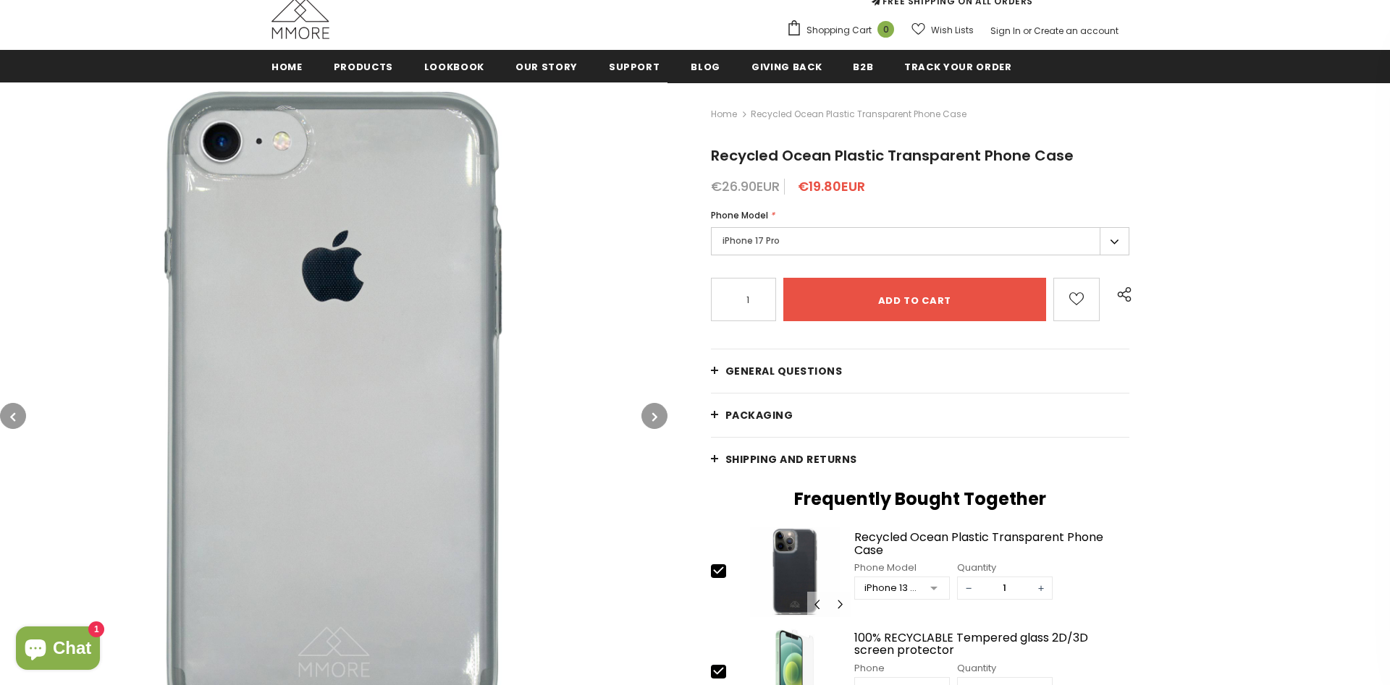
click at [656, 410] on icon "button" at bounding box center [654, 417] width 5 height 14
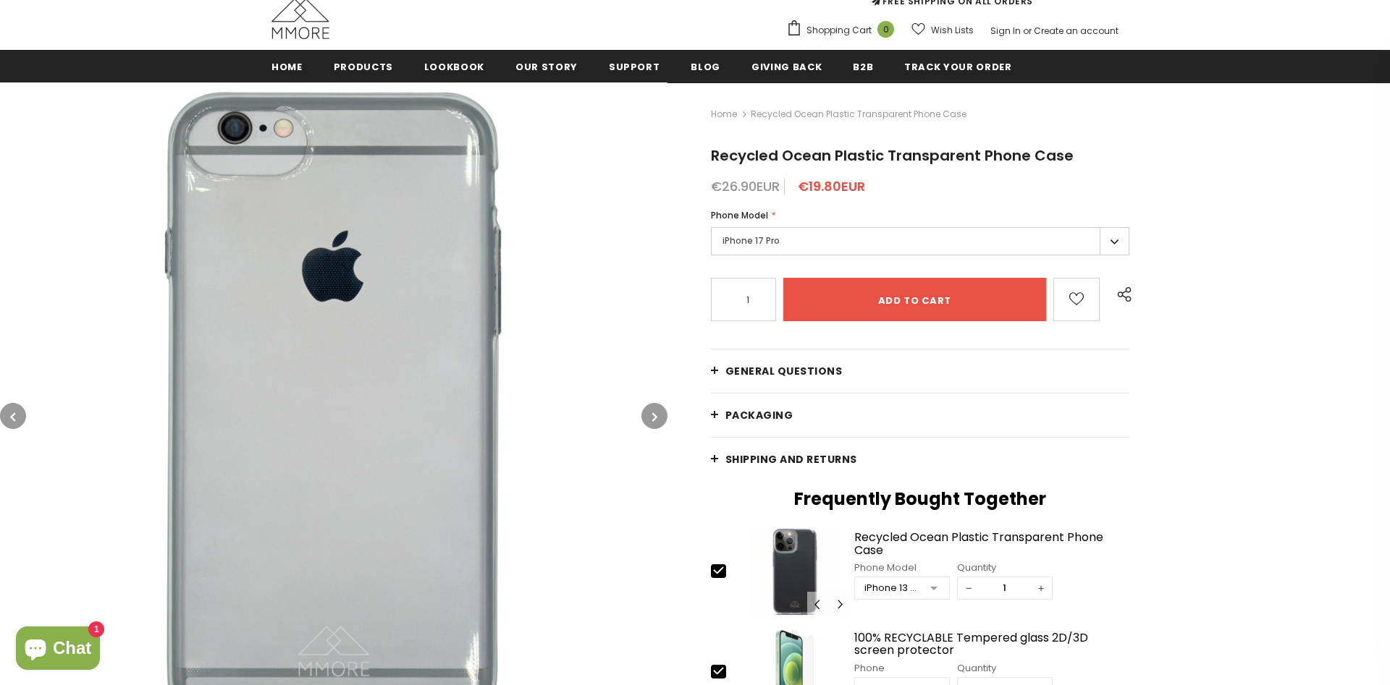
click at [656, 410] on icon "button" at bounding box center [654, 417] width 5 height 14
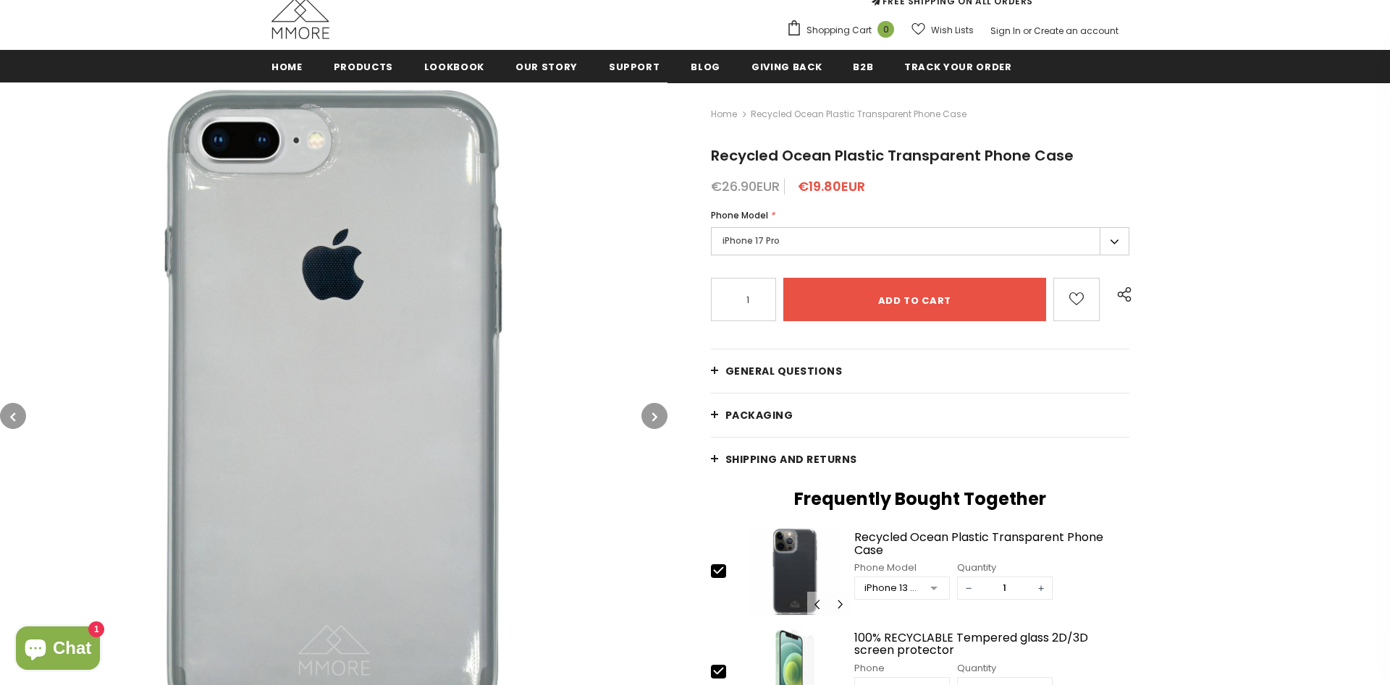
click at [656, 410] on icon "button" at bounding box center [654, 417] width 5 height 14
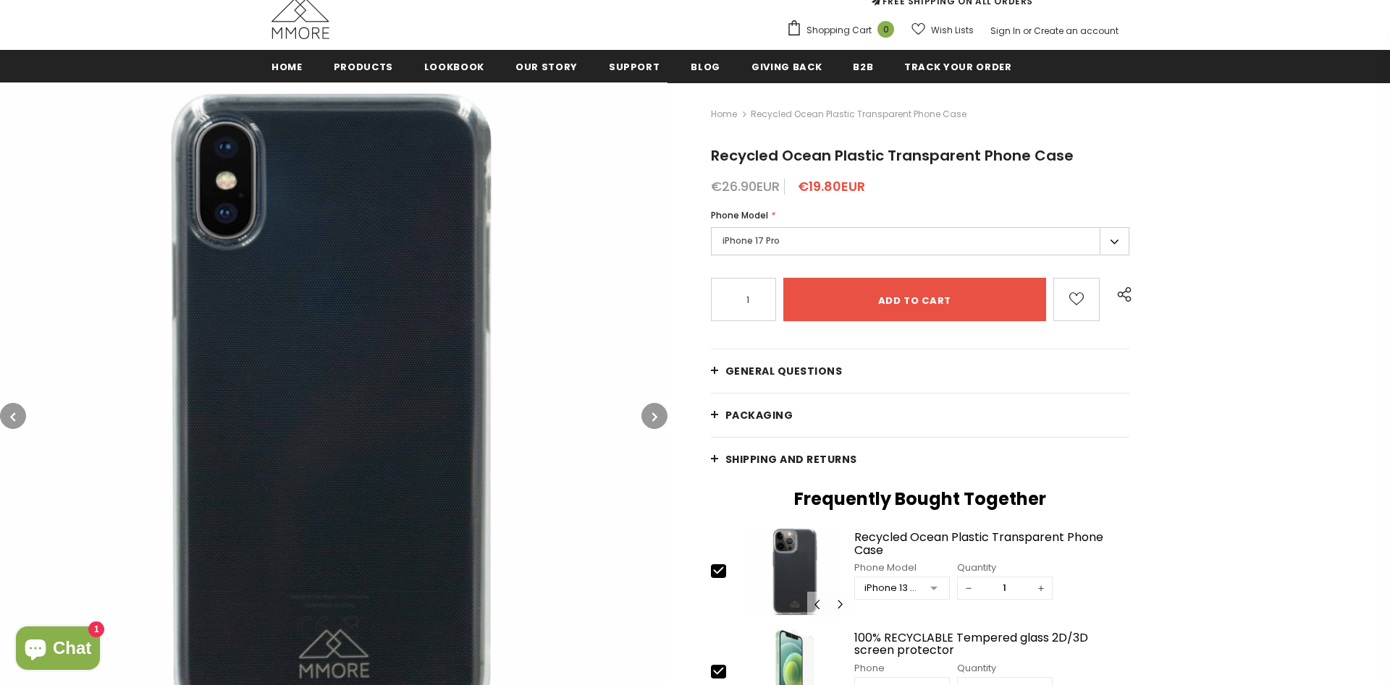
click at [656, 410] on icon "button" at bounding box center [654, 417] width 5 height 14
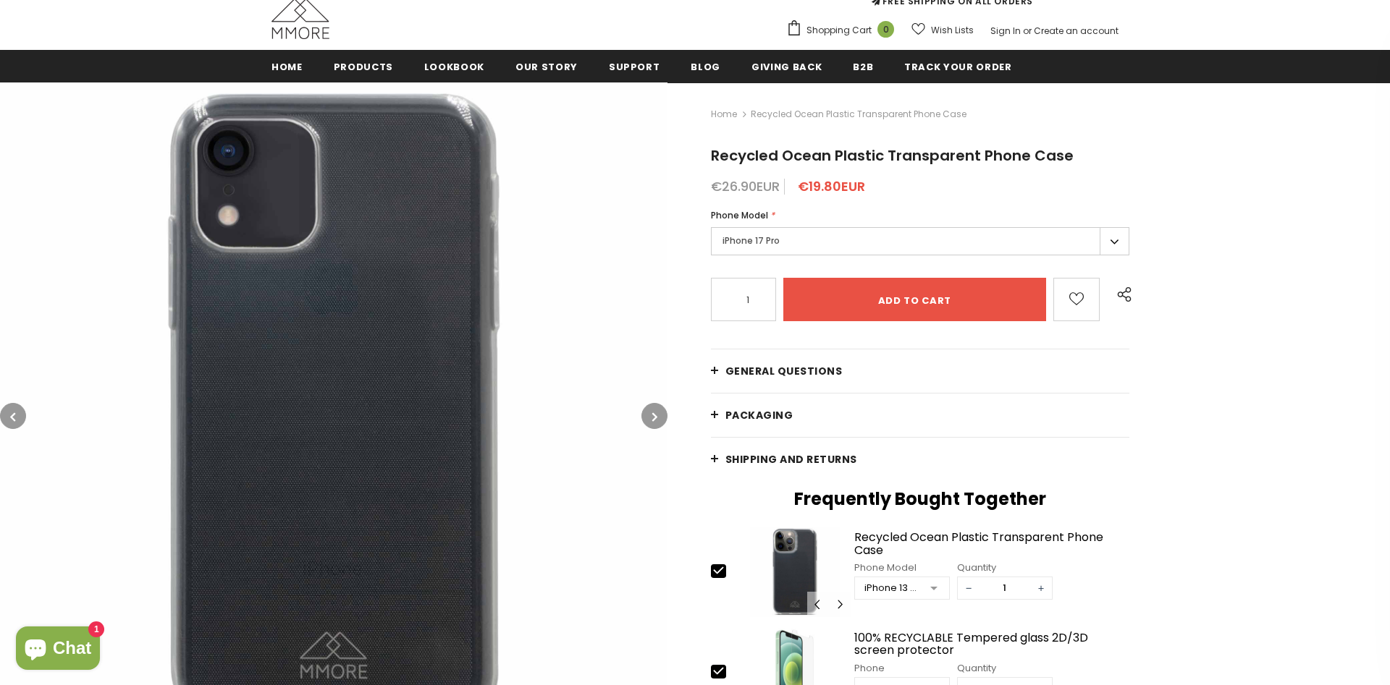
click at [656, 410] on icon "button" at bounding box center [654, 417] width 5 height 14
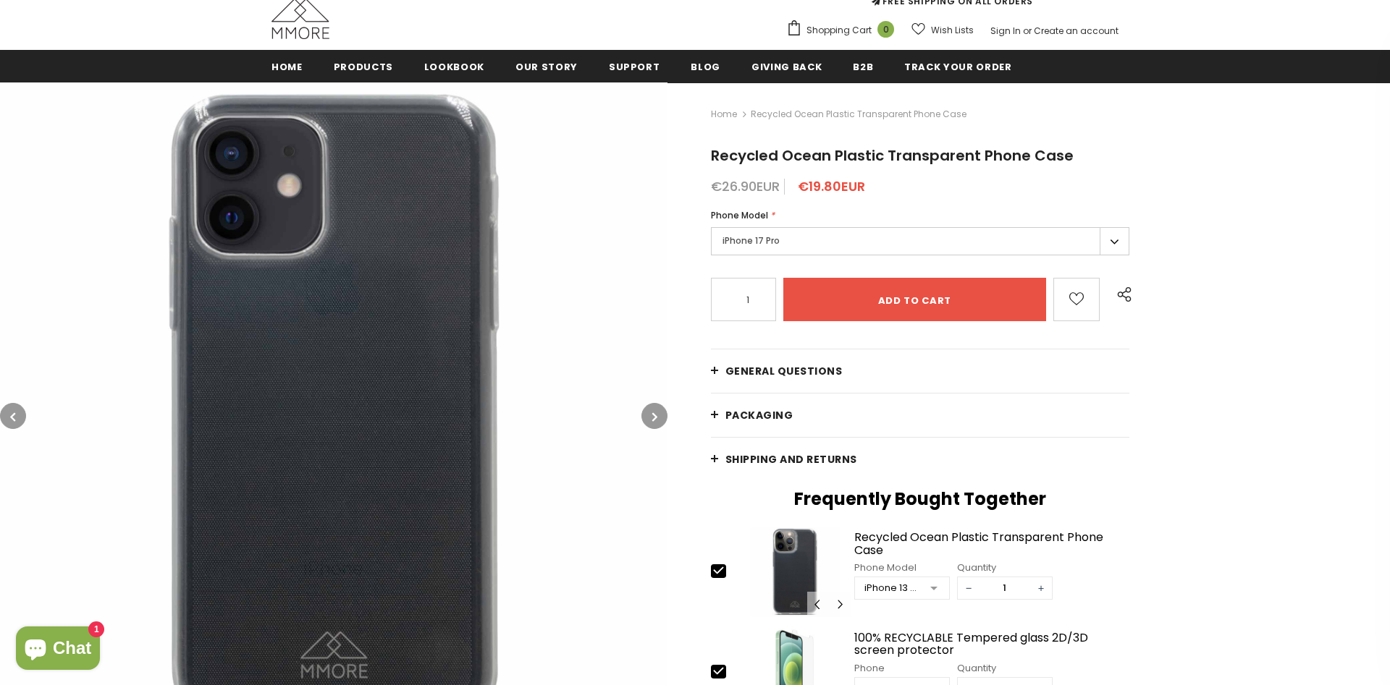
click at [656, 410] on icon "button" at bounding box center [654, 417] width 5 height 14
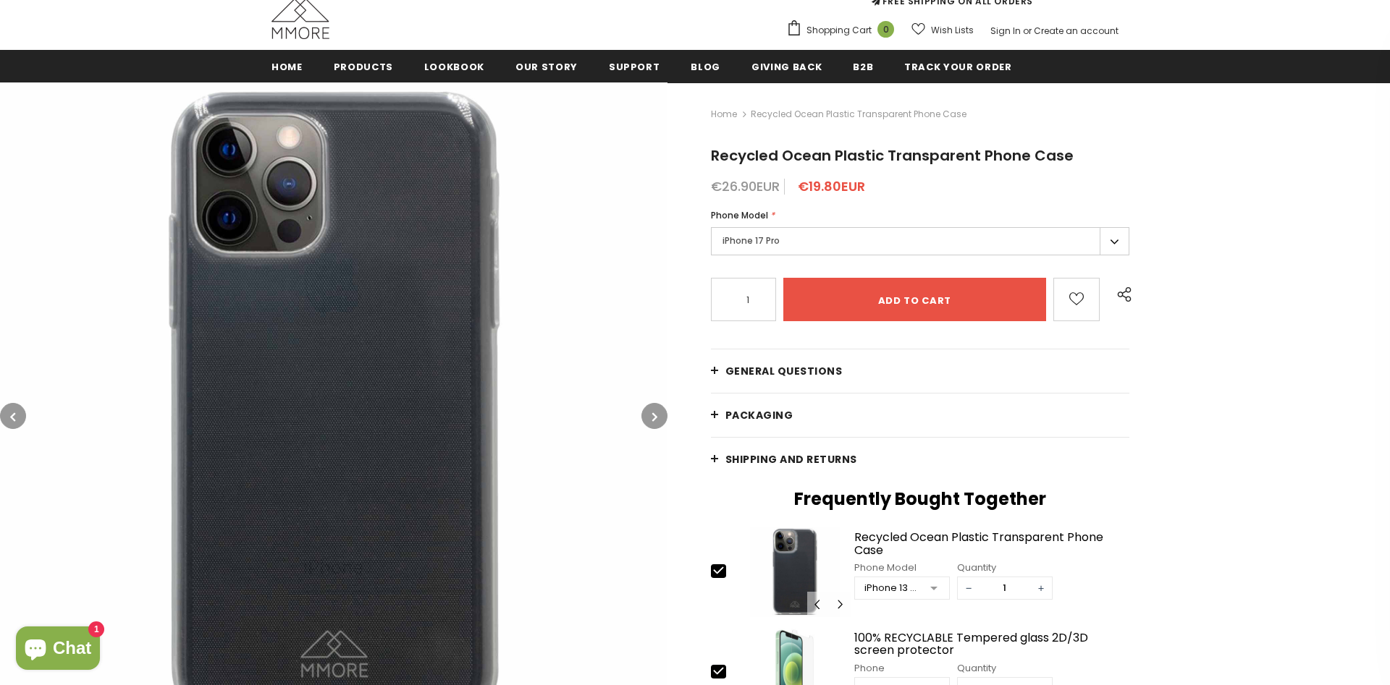
click at [656, 410] on icon "button" at bounding box center [654, 417] width 5 height 14
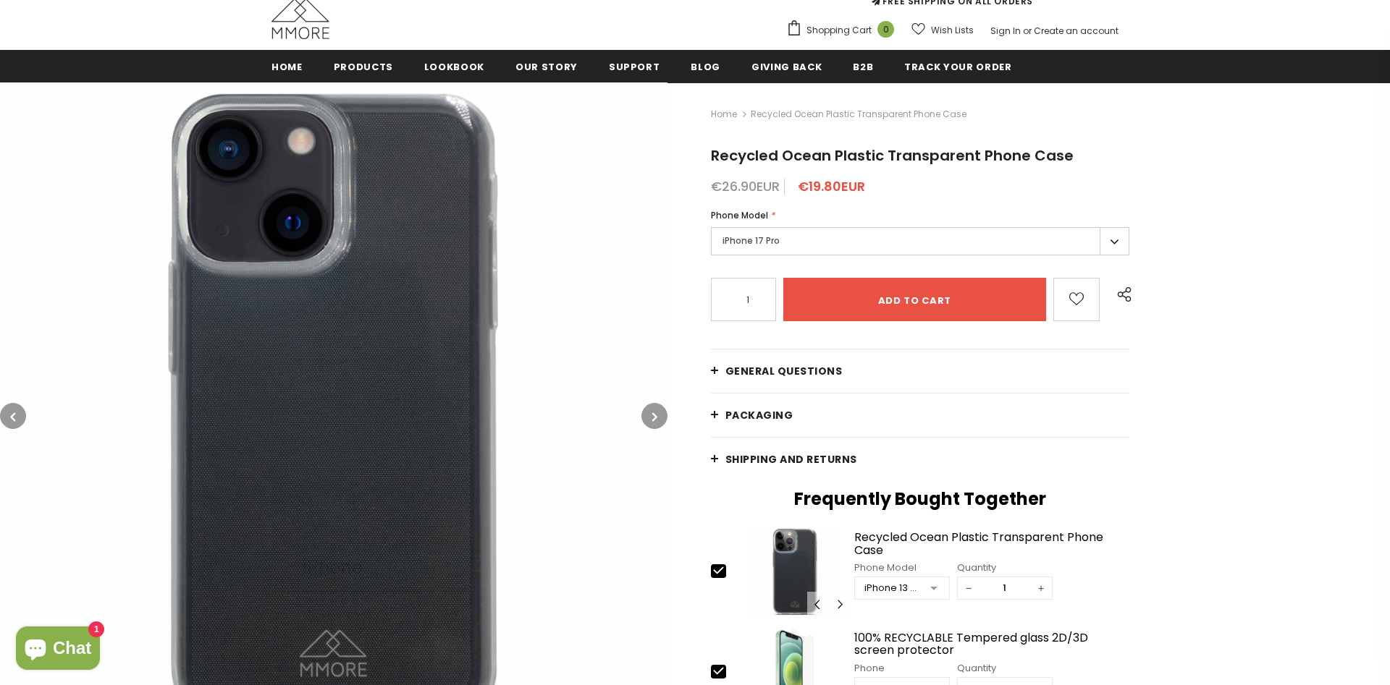
click at [656, 410] on icon "button" at bounding box center [654, 417] width 5 height 14
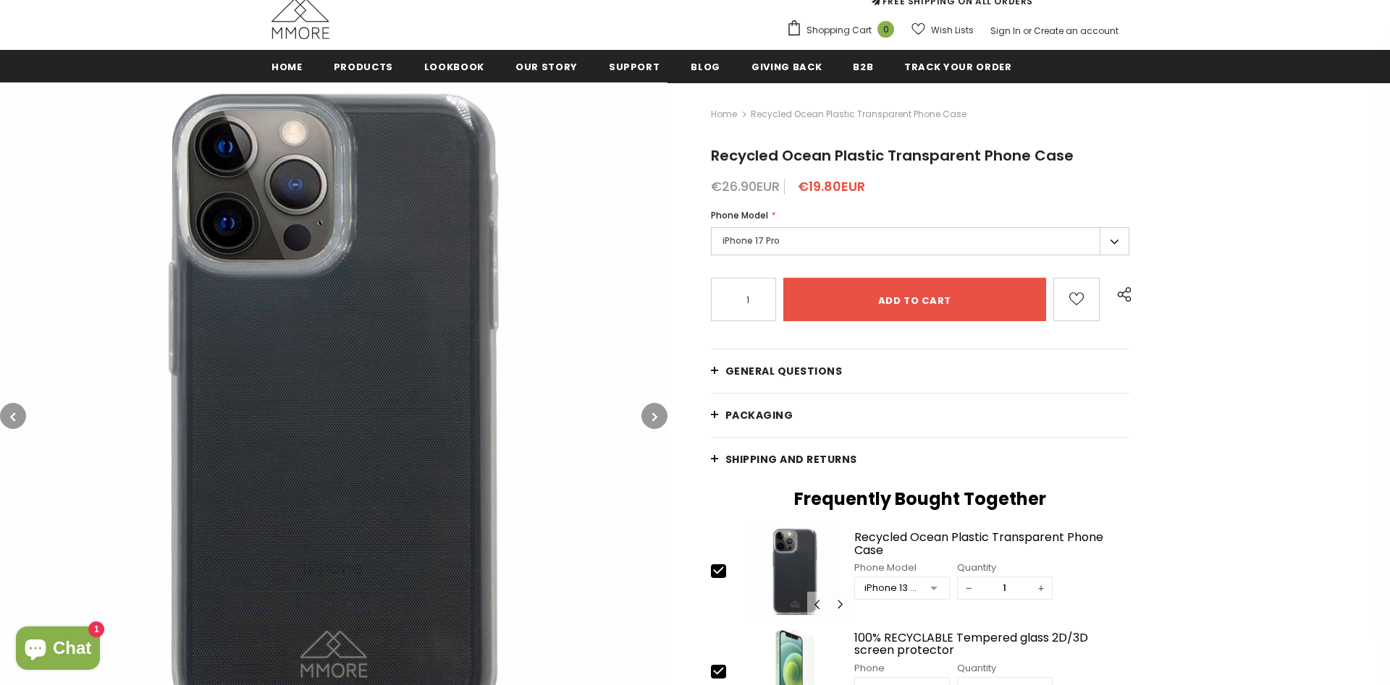
click at [656, 410] on icon "button" at bounding box center [654, 417] width 5 height 14
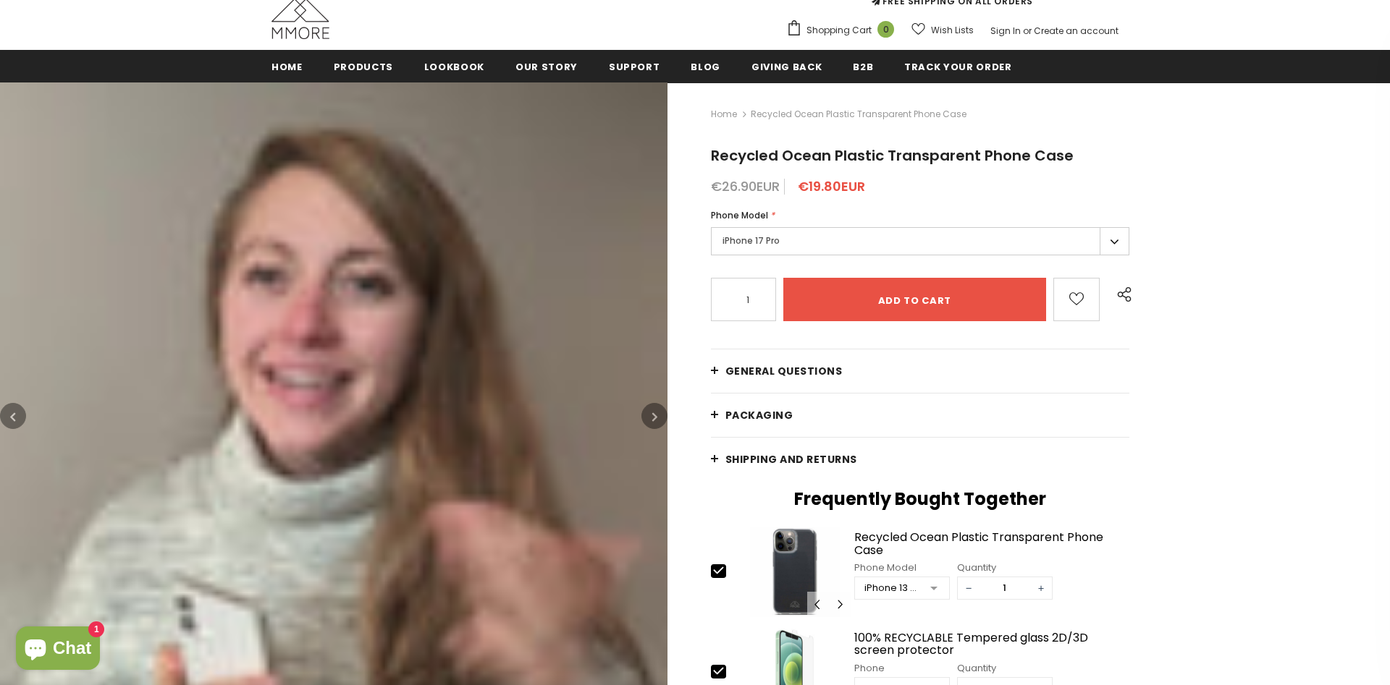
click at [656, 410] on icon "button" at bounding box center [654, 417] width 5 height 14
